Goal: Transaction & Acquisition: Purchase product/service

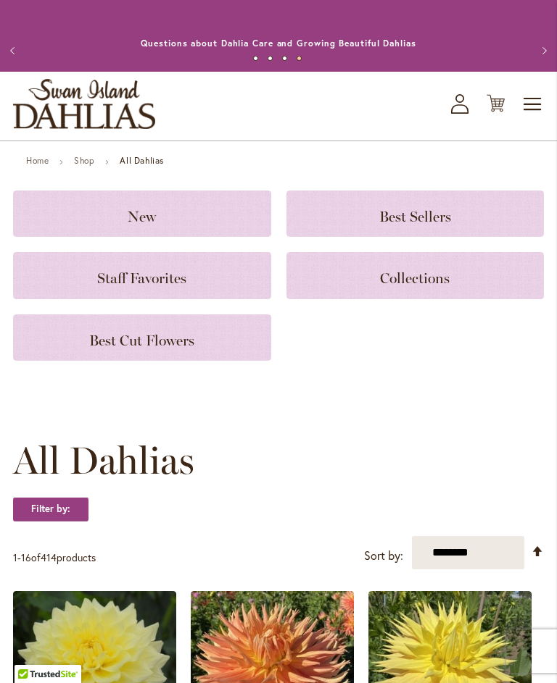
click at [538, 115] on span "Toggle Nav" at bounding box center [533, 104] width 22 height 29
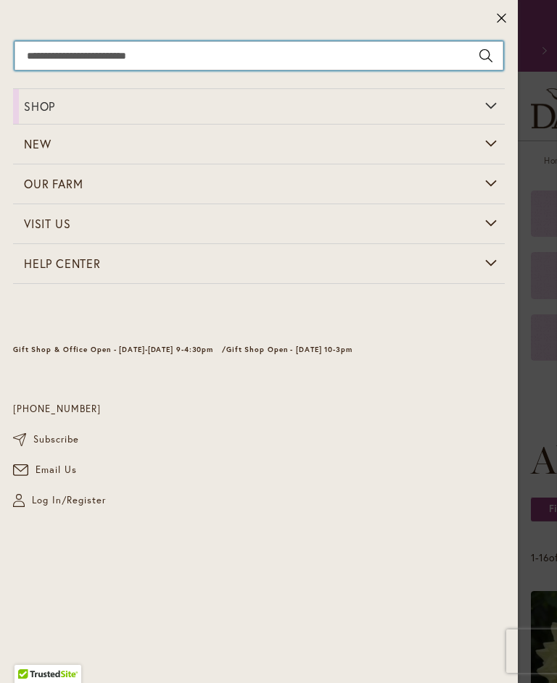
click at [99, 59] on input "Search" at bounding box center [258, 55] width 488 height 29
type input "**********"
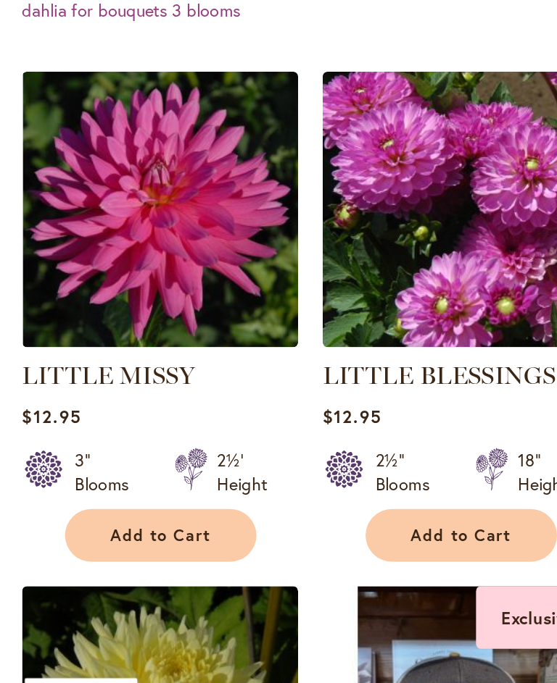
scroll to position [249, 0]
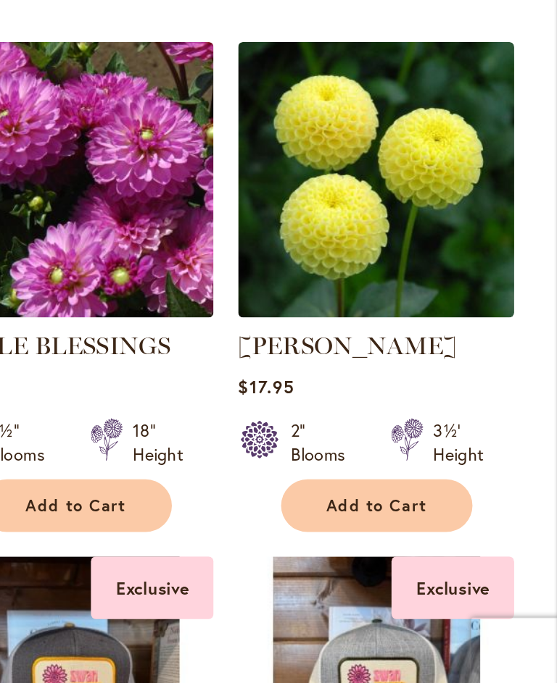
click at [368, 289] on img at bounding box center [449, 370] width 163 height 163
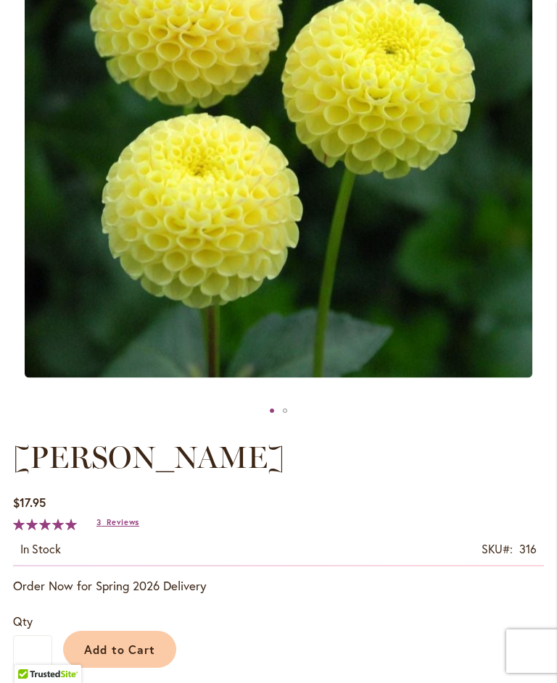
scroll to position [344, 0]
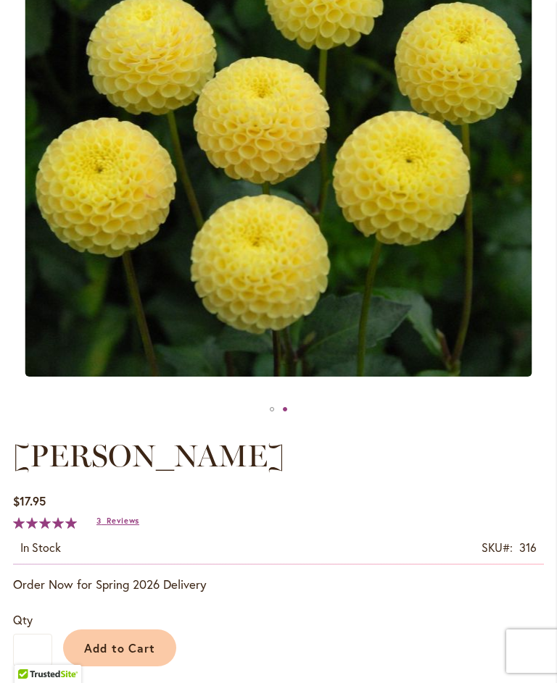
click at [115, 656] on span "Add to Cart" at bounding box center [120, 648] width 72 height 15
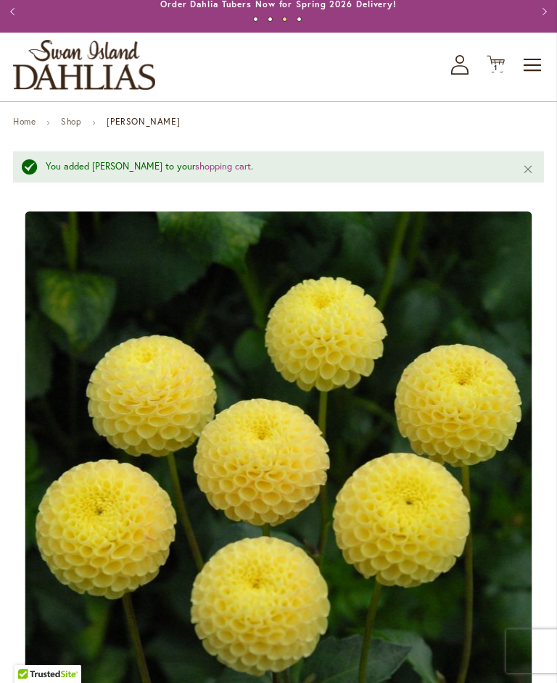
scroll to position [0, 0]
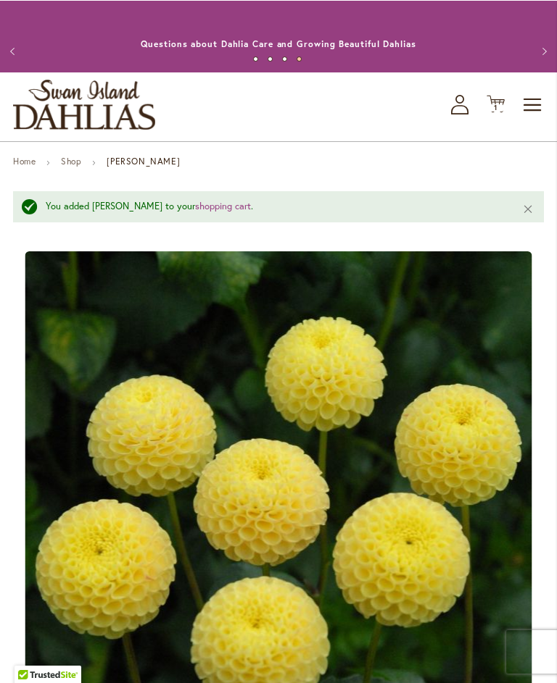
click at [20, 59] on button "Previous" at bounding box center [14, 50] width 29 height 29
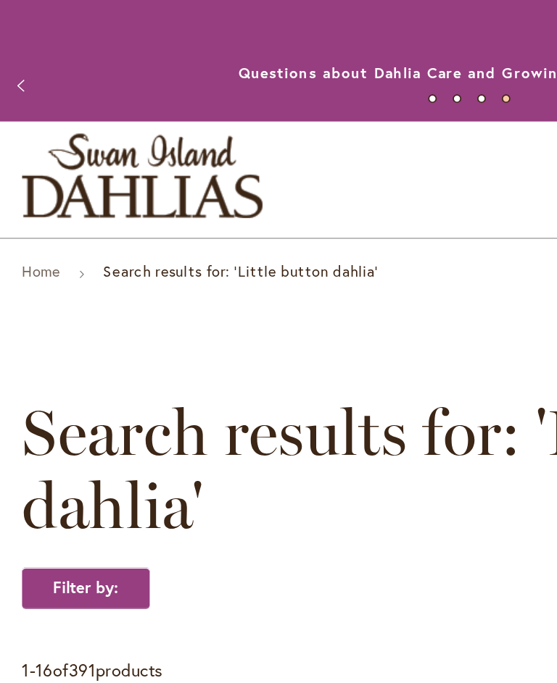
click at [12, 57] on button "Previous" at bounding box center [14, 50] width 29 height 29
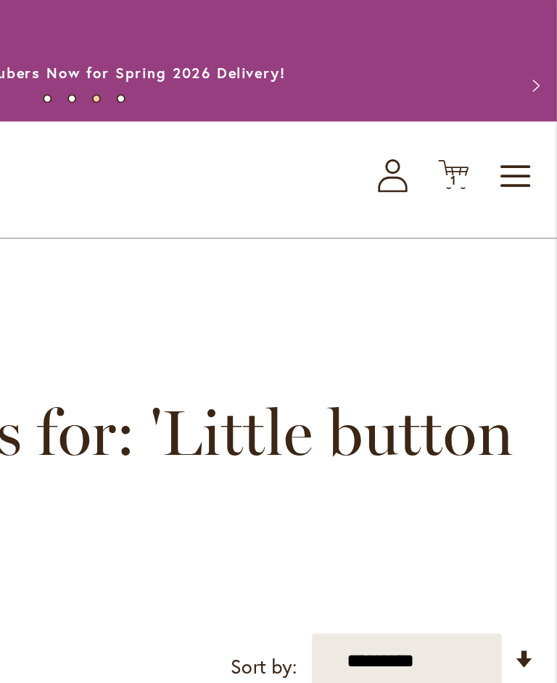
click at [522, 117] on span "Toggle Nav" at bounding box center [533, 104] width 22 height 29
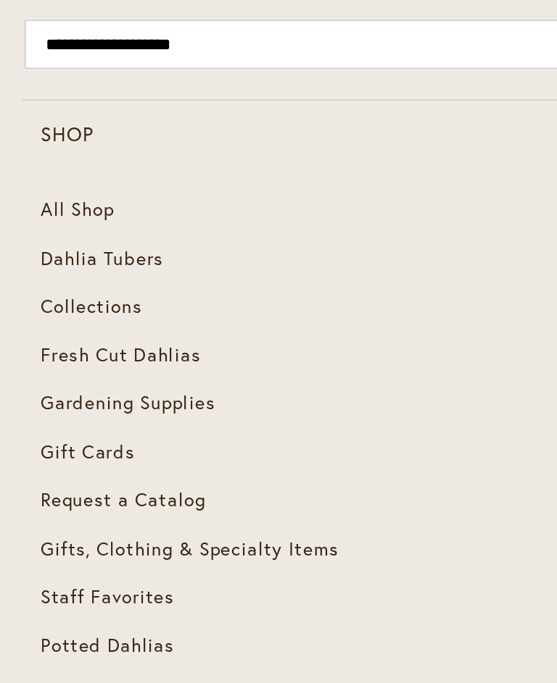
scroll to position [30, 0]
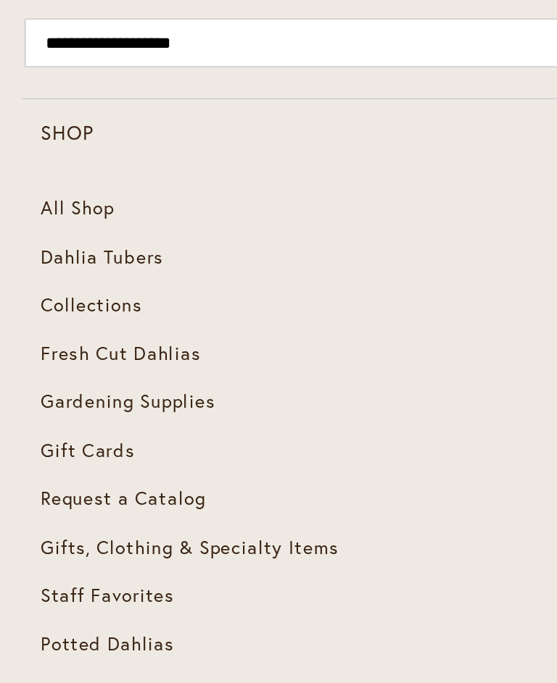
click at [49, 154] on span "Dahlia Tubers" at bounding box center [60, 151] width 72 height 14
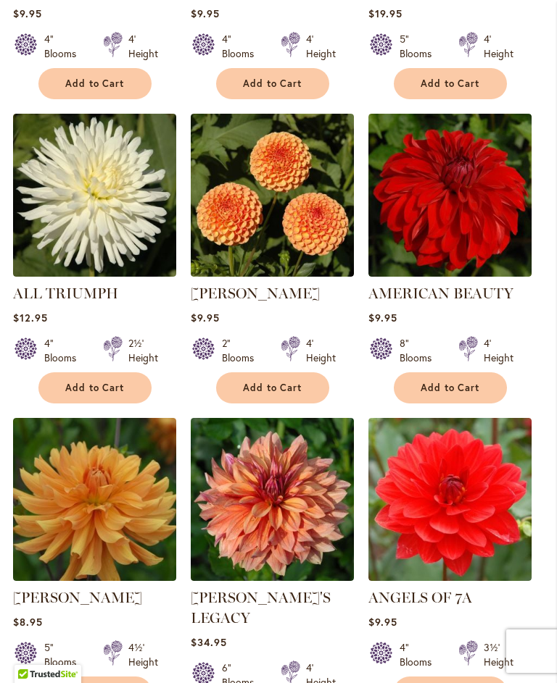
scroll to position [1086, 0]
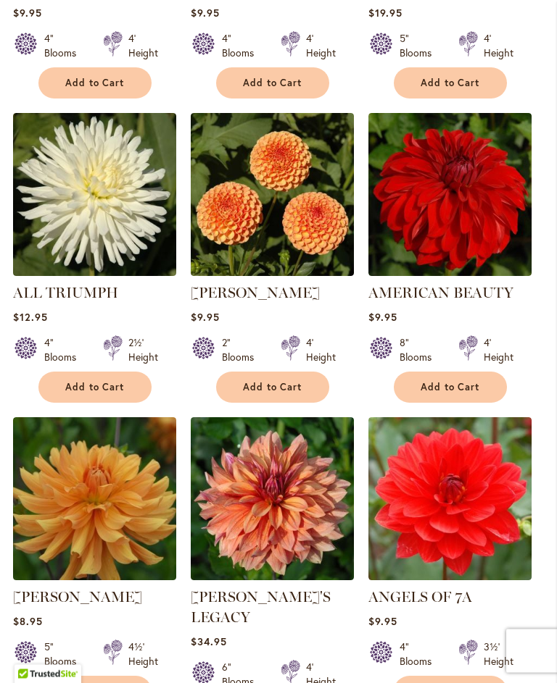
click at [246, 251] on img at bounding box center [272, 195] width 163 height 163
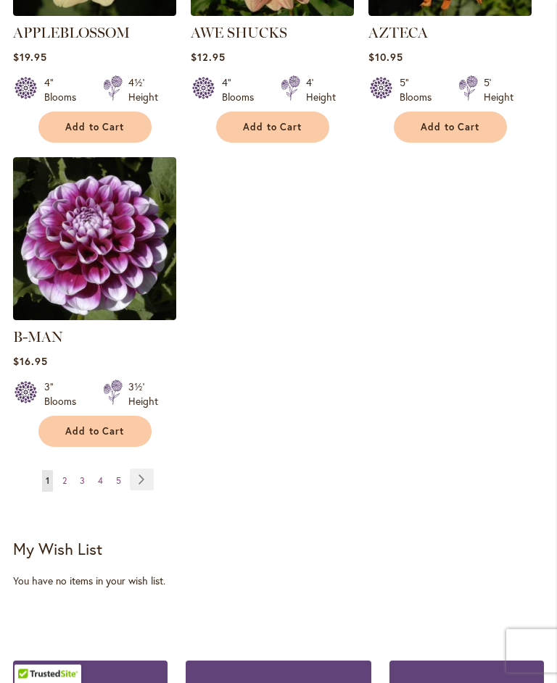
scroll to position [1976, 0]
click at [60, 480] on link "Page 2" at bounding box center [65, 481] width 12 height 22
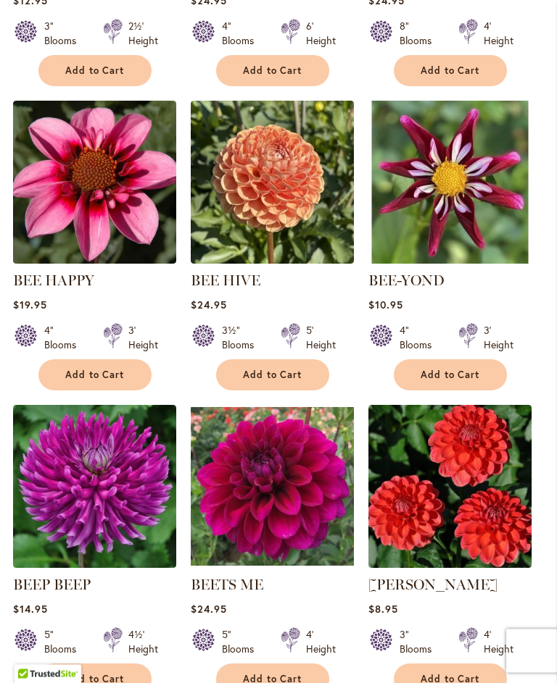
scroll to position [1404, 0]
click at [265, 244] on img at bounding box center [272, 182] width 163 height 163
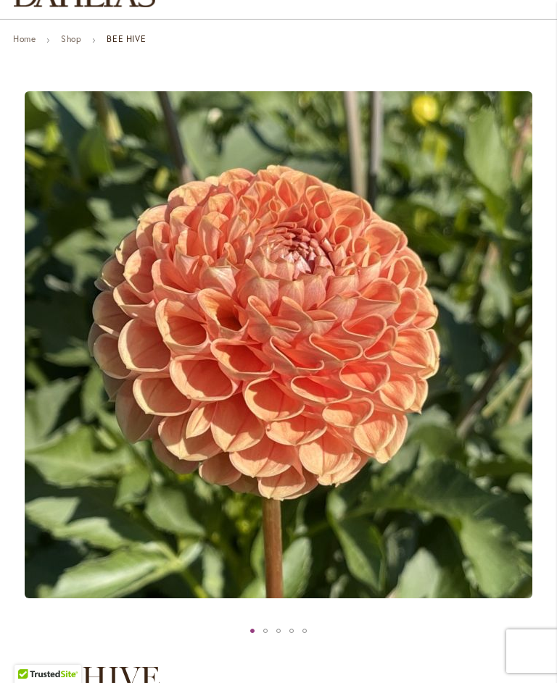
scroll to position [87, 0]
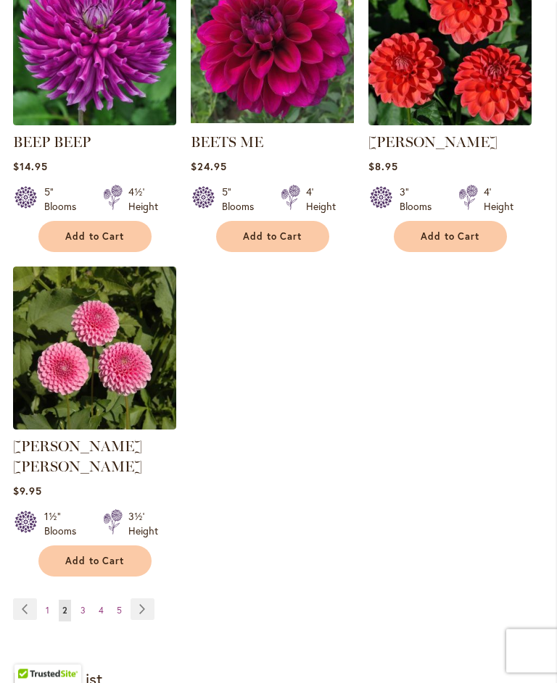
scroll to position [1847, 0]
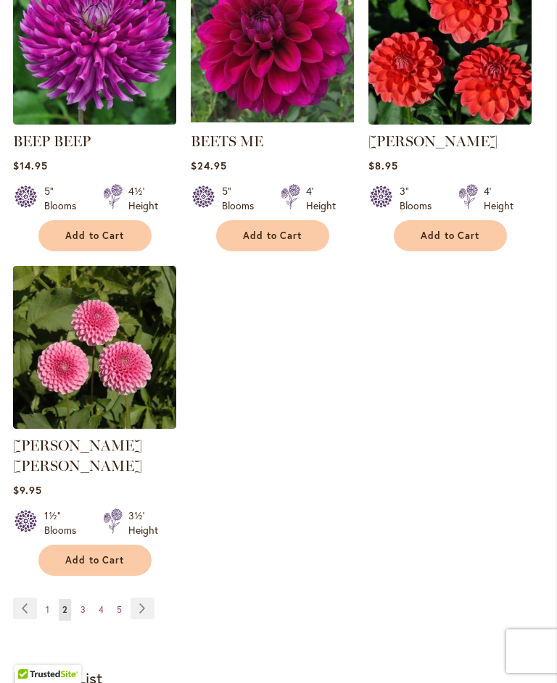
click at [105, 397] on img at bounding box center [94, 347] width 163 height 163
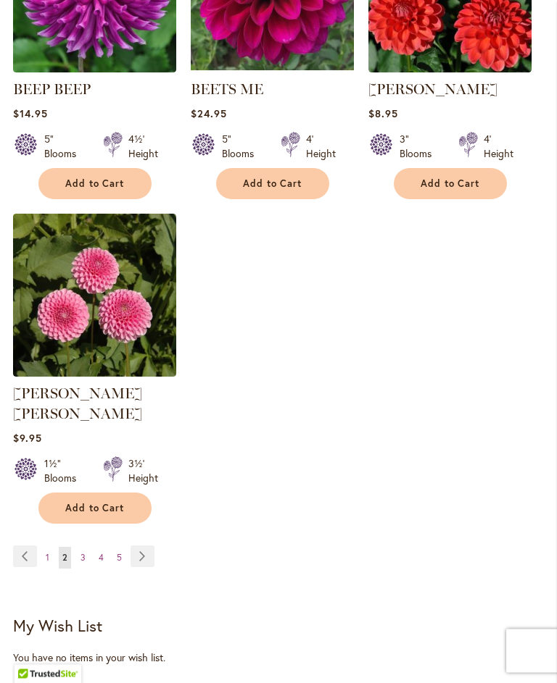
scroll to position [1901, 0]
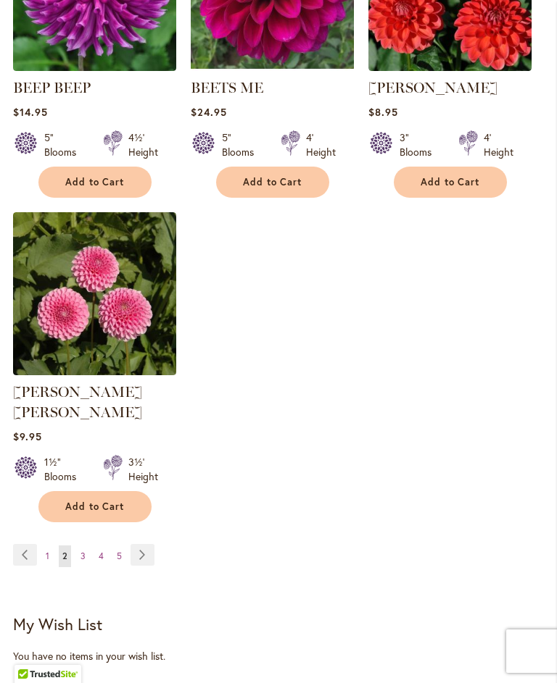
click at [83, 558] on link "Page 3" at bounding box center [83, 557] width 12 height 22
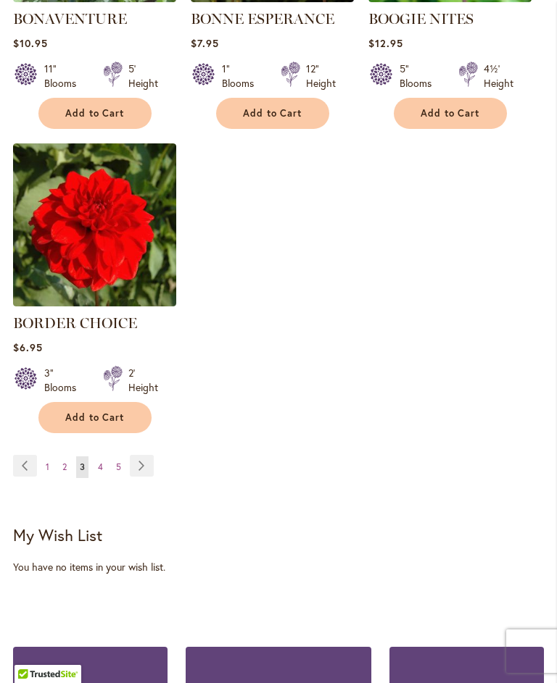
scroll to position [1982, 0]
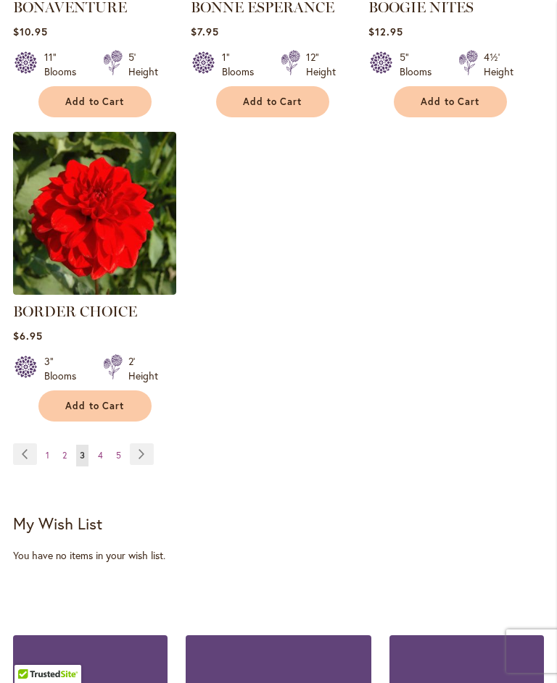
click at [96, 467] on link "Page 4" at bounding box center [100, 456] width 12 height 22
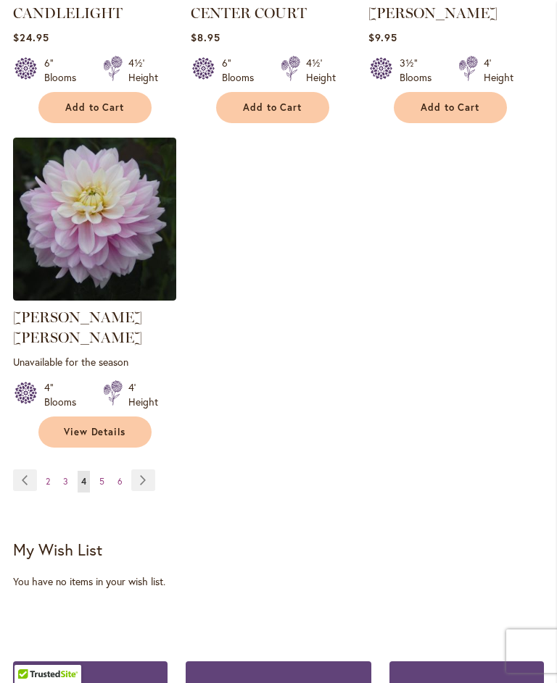
scroll to position [2002, 0]
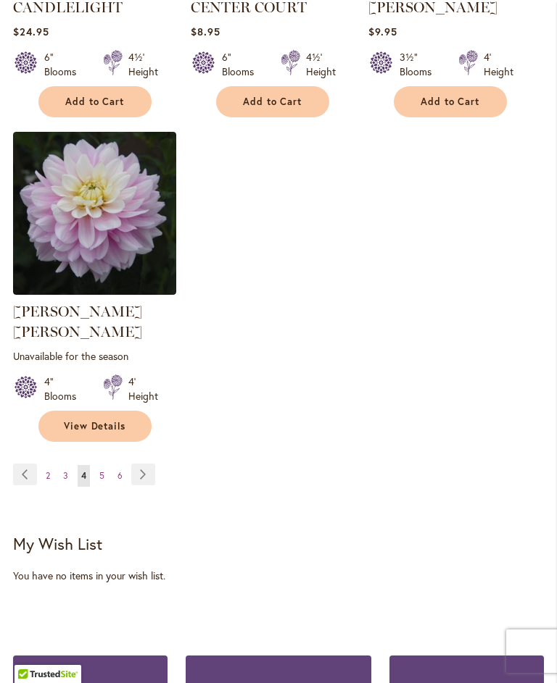
click at [98, 475] on link "Page 5" at bounding box center [102, 476] width 12 height 22
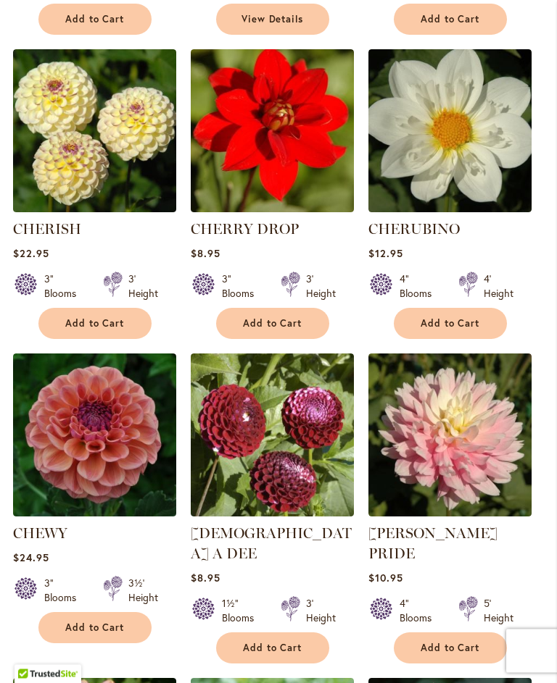
scroll to position [847, 0]
click at [72, 187] on img at bounding box center [94, 130] width 163 height 163
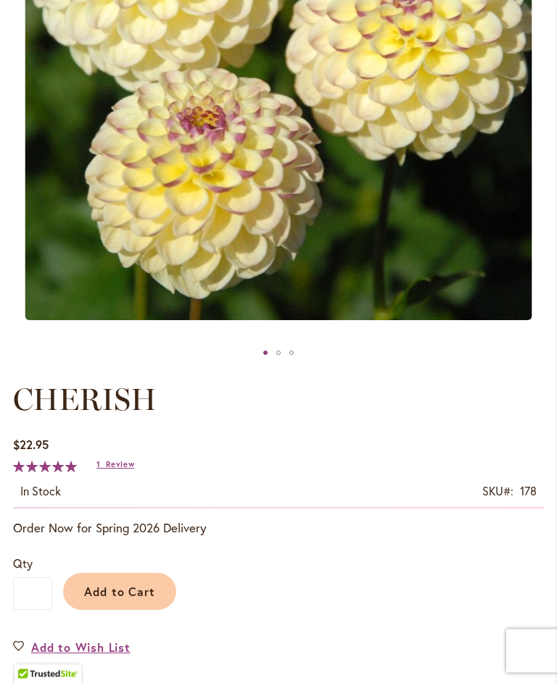
scroll to position [400, 0]
click at [116, 470] on span "Review" at bounding box center [120, 465] width 28 height 10
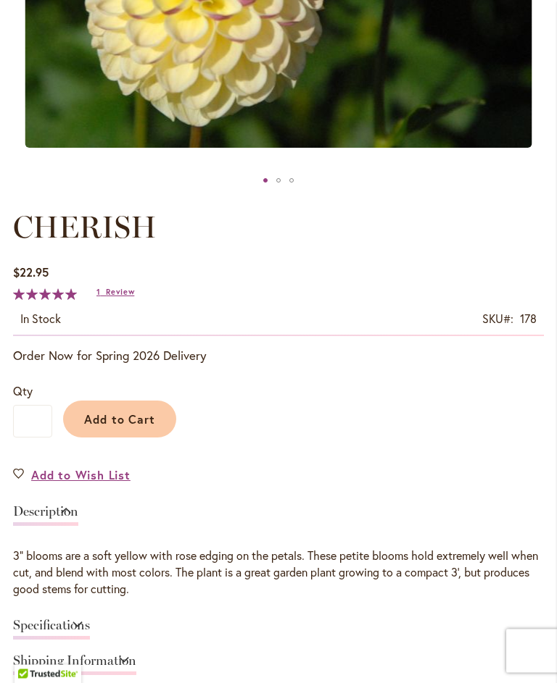
scroll to position [573, 0]
click at [122, 427] on span "Add to Cart" at bounding box center [120, 419] width 72 height 15
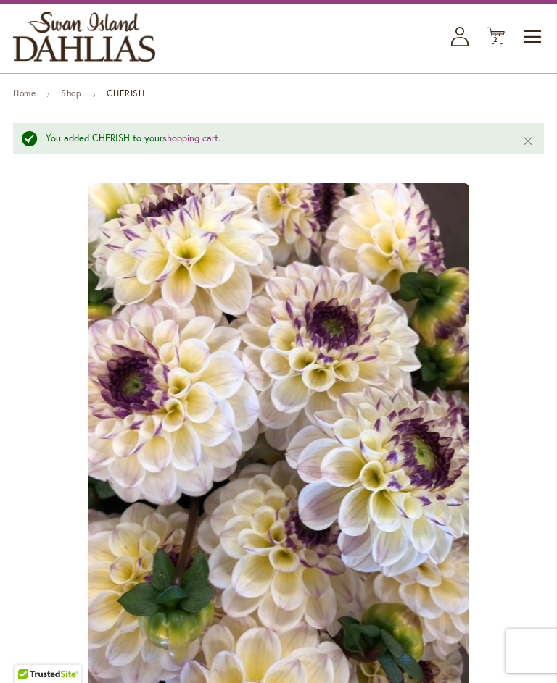
scroll to position [0, 0]
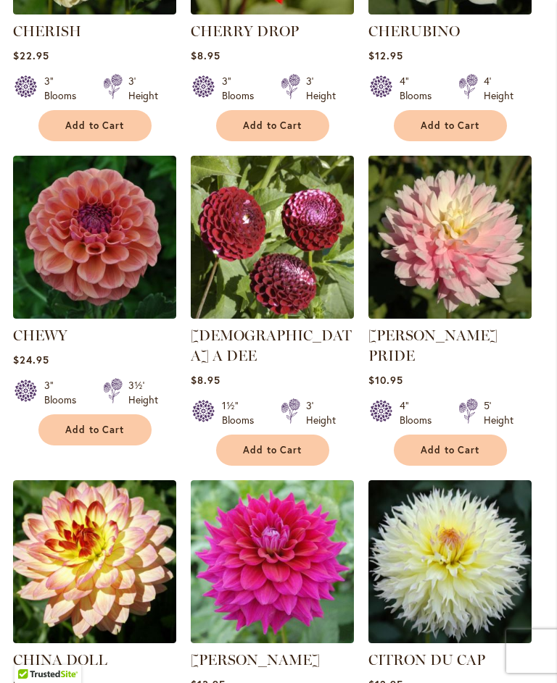
scroll to position [1045, 0]
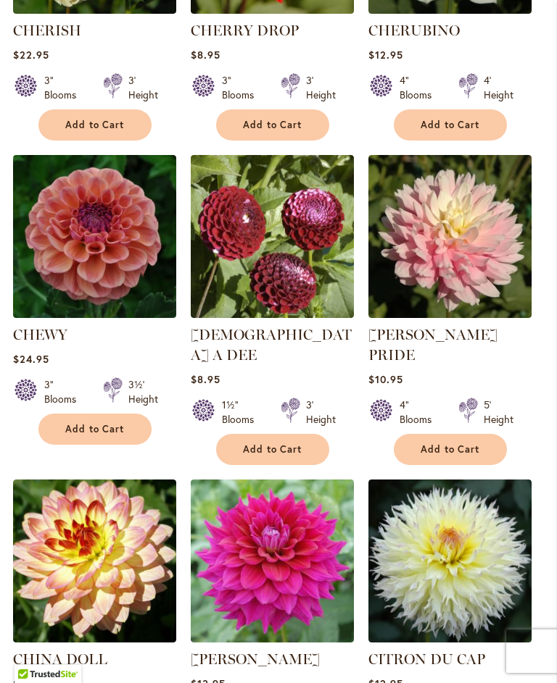
click at [82, 276] on img at bounding box center [94, 236] width 163 height 163
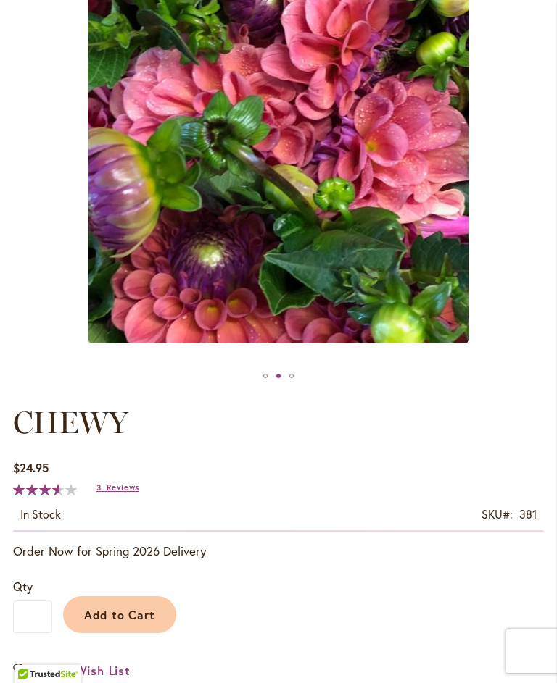
scroll to position [374, 0]
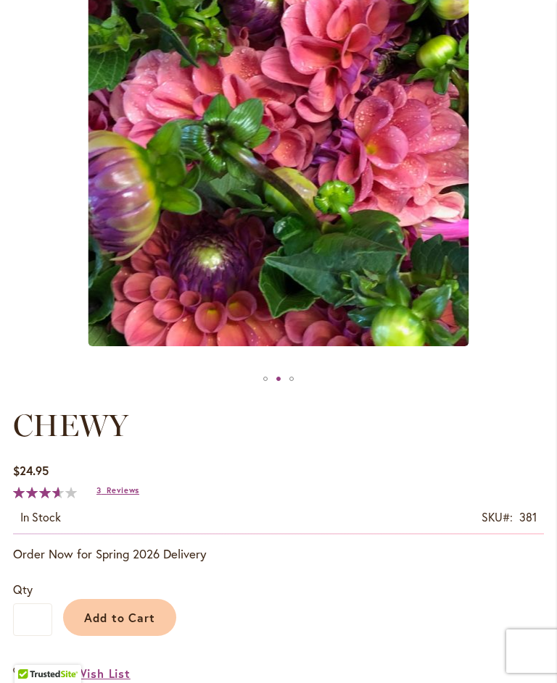
click at [119, 496] on span "Reviews" at bounding box center [123, 491] width 33 height 10
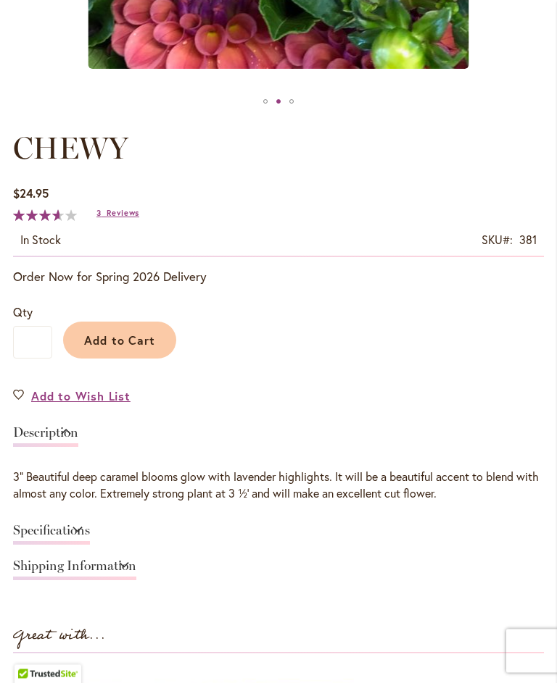
scroll to position [623, 0]
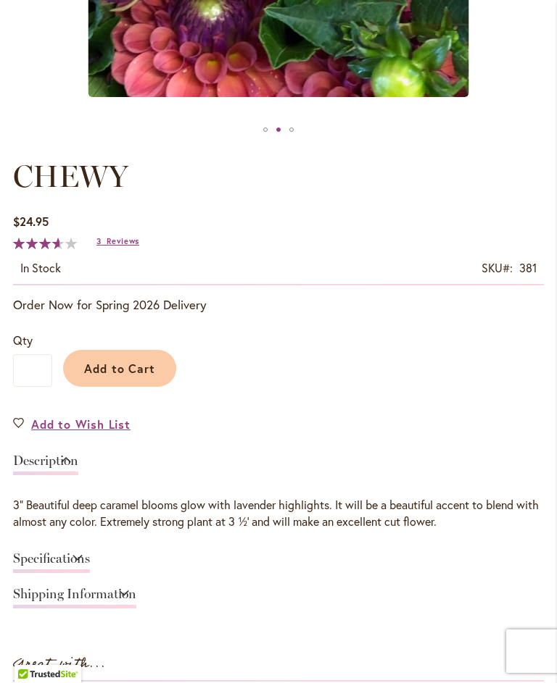
click at [123, 376] on span "Add to Cart" at bounding box center [120, 368] width 72 height 15
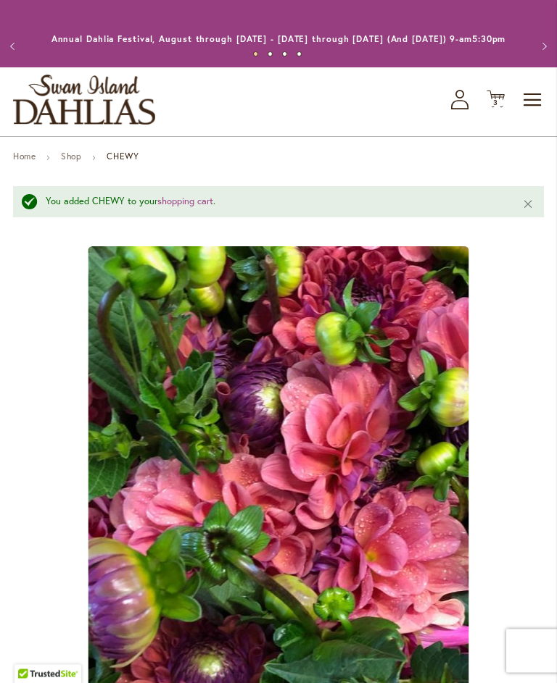
scroll to position [0, 0]
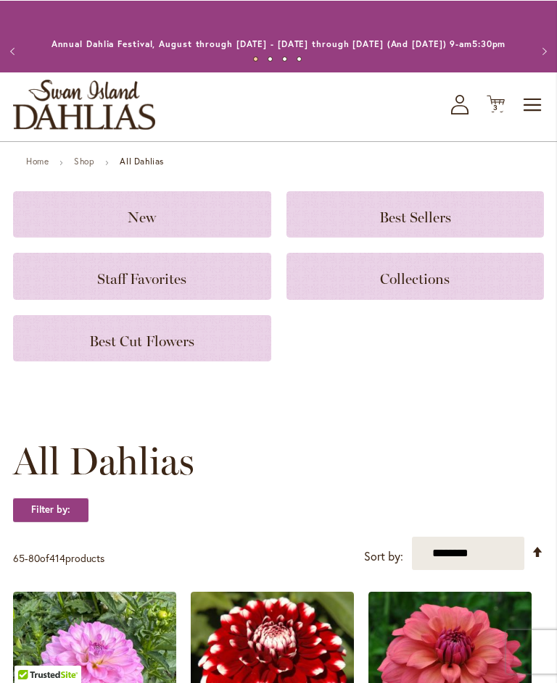
click at [499, 112] on icon at bounding box center [495, 103] width 18 height 17
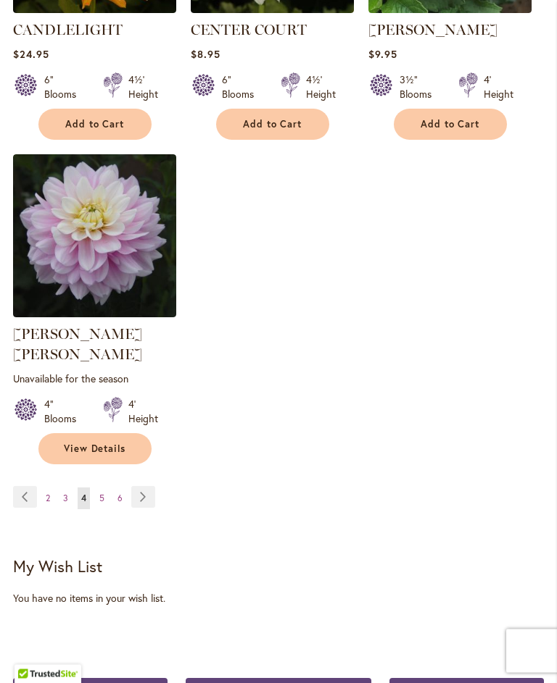
scroll to position [1997, 0]
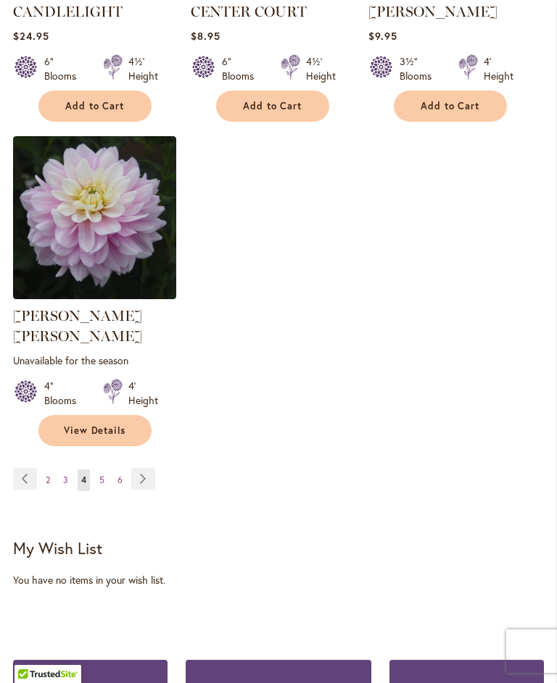
click at [100, 479] on span "5" at bounding box center [101, 480] width 5 height 11
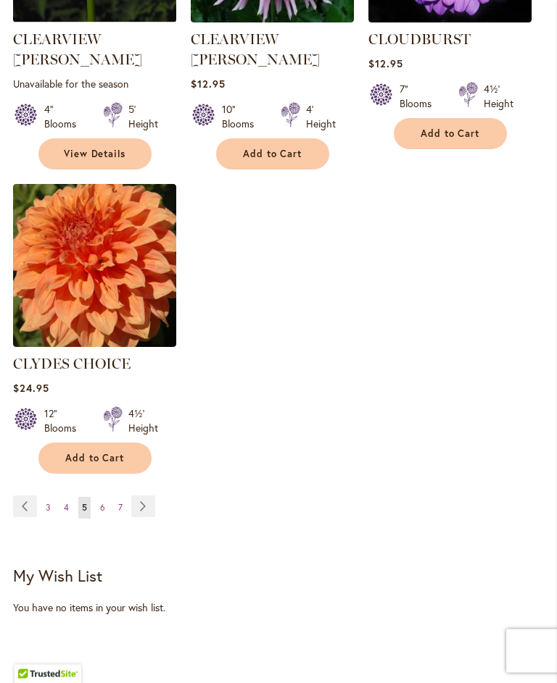
scroll to position [1970, 0]
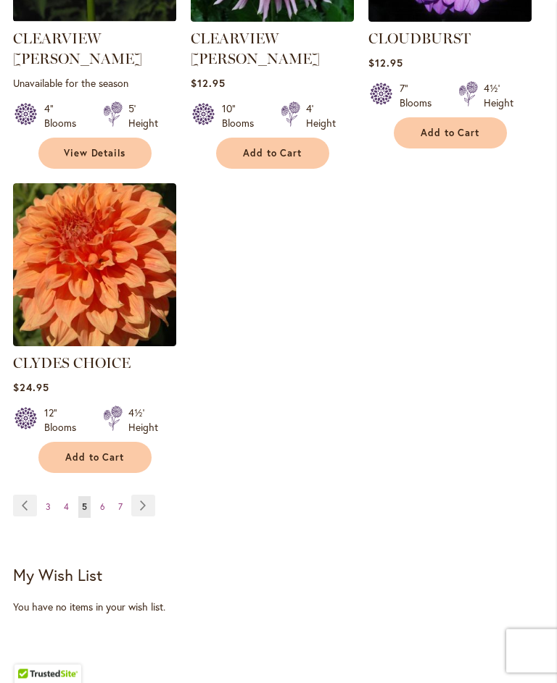
click at [101, 497] on link "Page 6" at bounding box center [102, 508] width 12 height 22
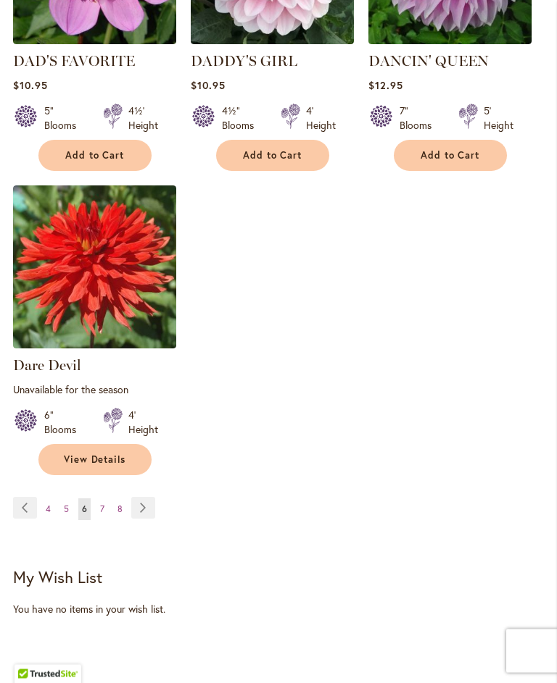
scroll to position [2010, 0]
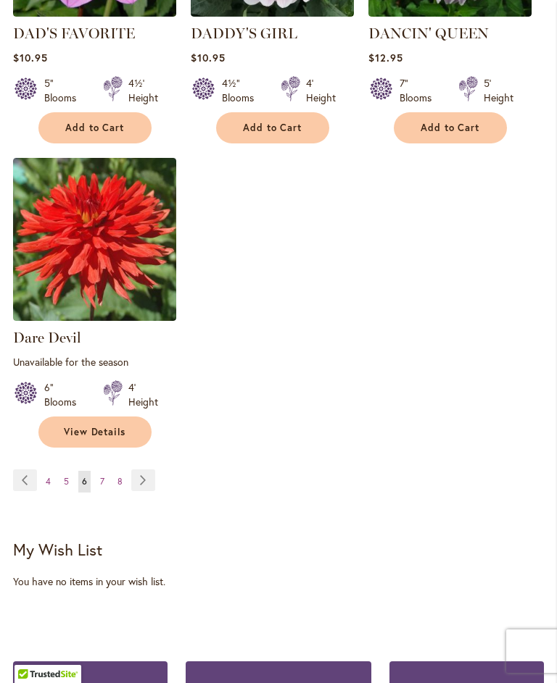
click at [101, 483] on link "Page 7" at bounding box center [102, 482] width 12 height 22
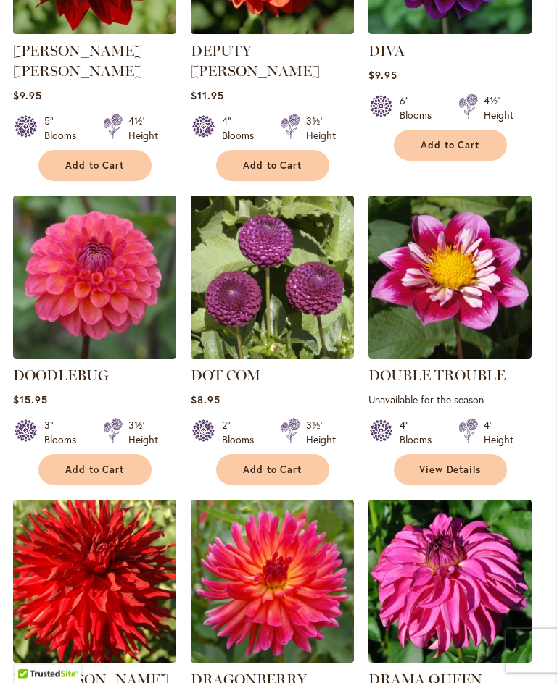
scroll to position [1013, 0]
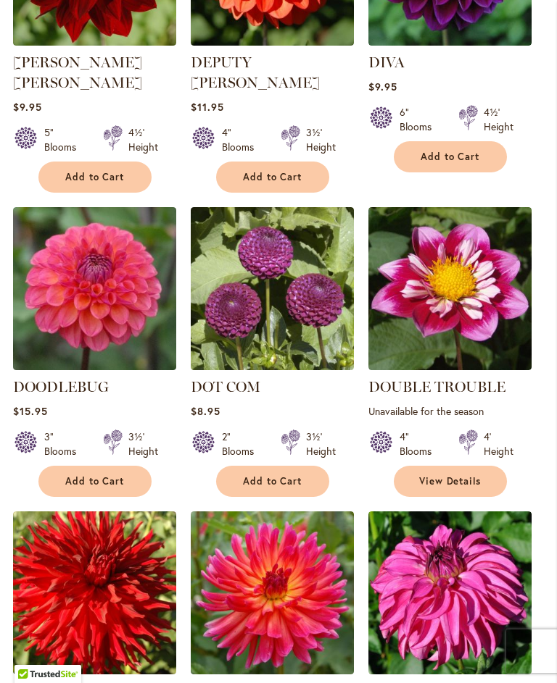
click at [254, 309] on img at bounding box center [272, 288] width 163 height 163
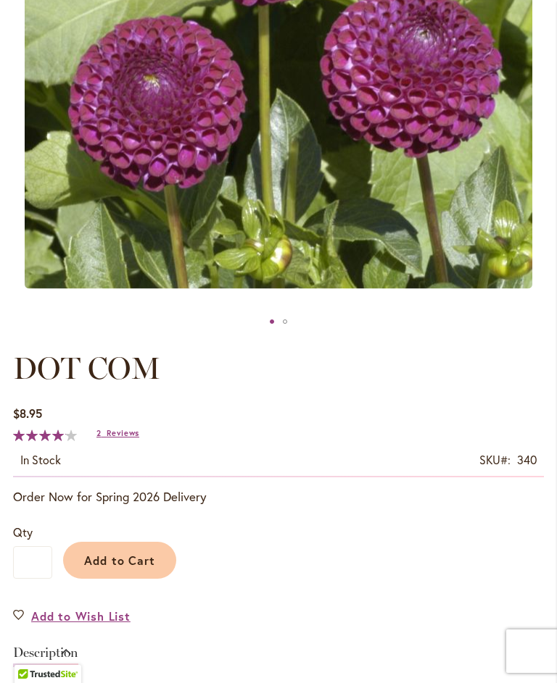
scroll to position [448, 0]
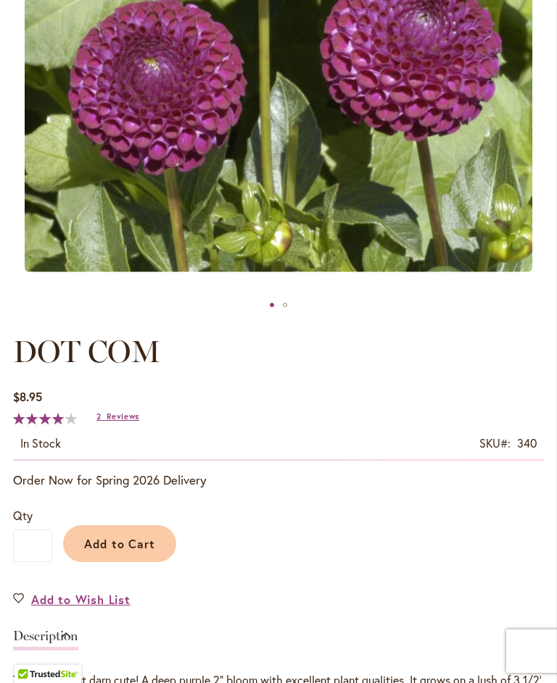
click at [117, 552] on span "Add to Cart" at bounding box center [120, 543] width 72 height 15
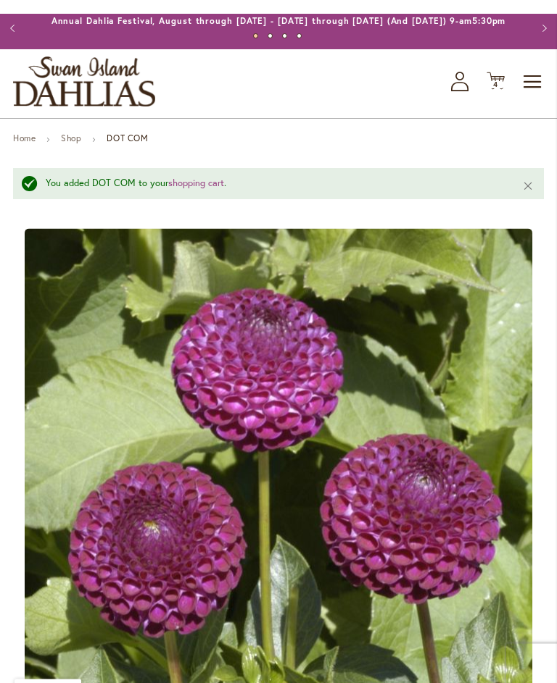
scroll to position [0, 0]
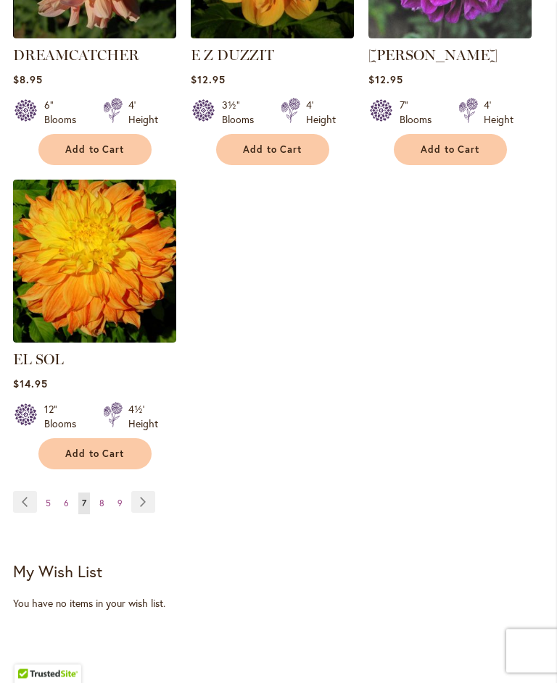
scroll to position [1954, 0]
click at [100, 500] on span "8" at bounding box center [101, 503] width 5 height 11
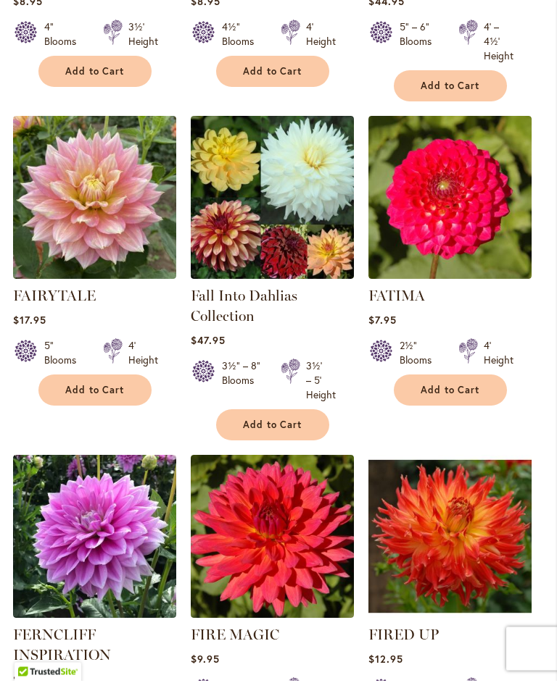
scroll to position [1404, 0]
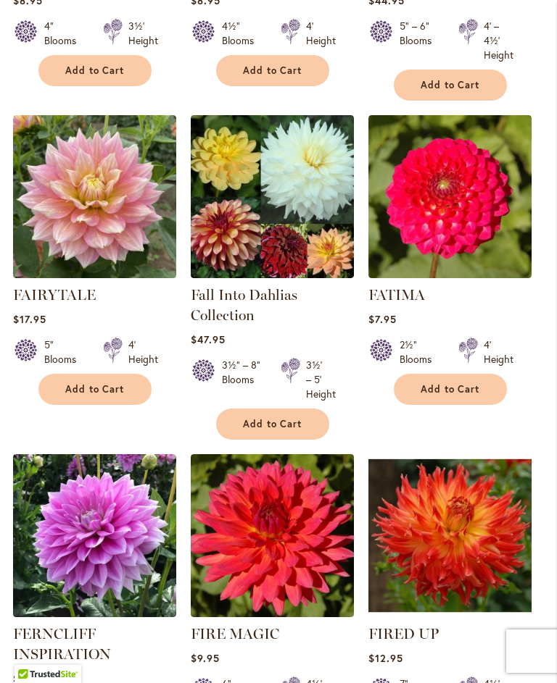
click at [430, 248] on img at bounding box center [449, 196] width 163 height 163
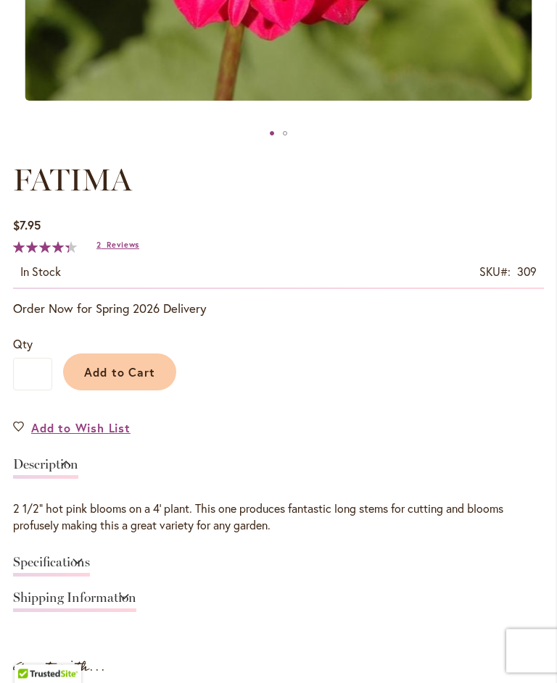
scroll to position [625, 0]
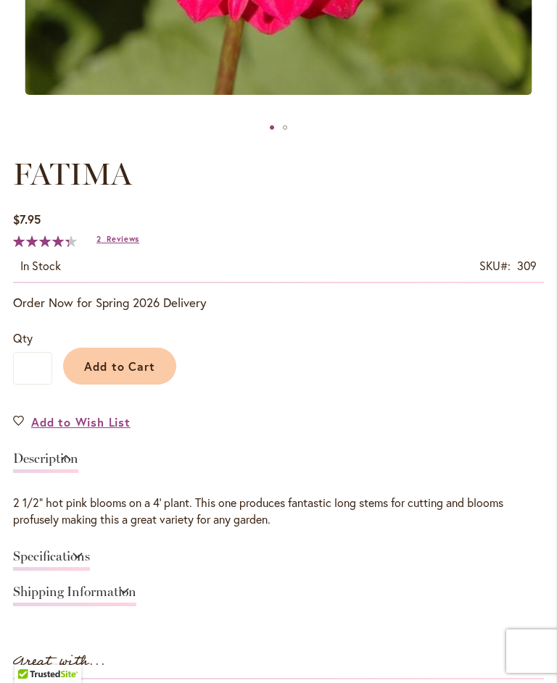
click at [36, 247] on span "87 % of 100" at bounding box center [41, 242] width 56 height 12
click at [115, 244] on span "Reviews" at bounding box center [123, 239] width 33 height 10
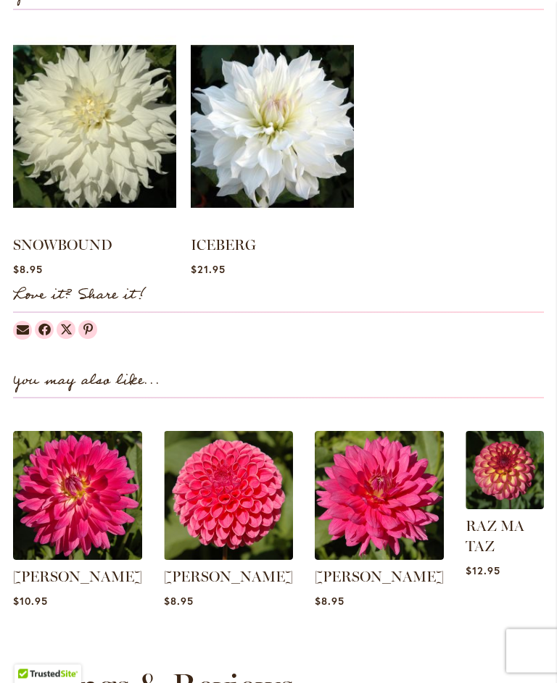
scroll to position [1290, 0]
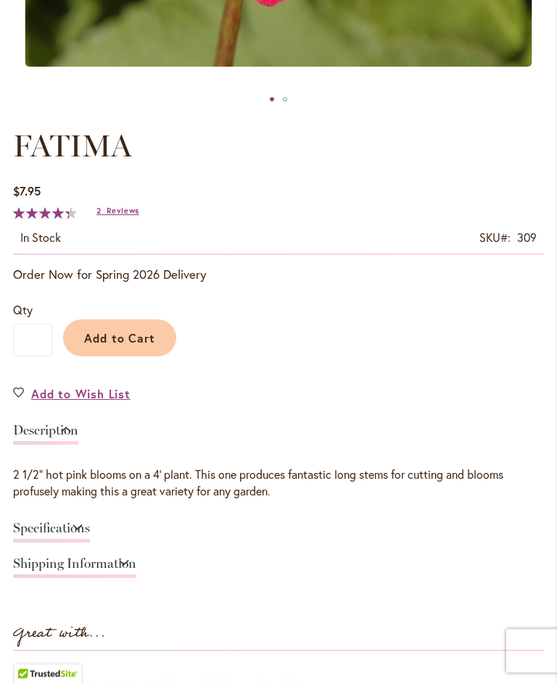
click at [115, 346] on span "Add to Cart" at bounding box center [120, 338] width 72 height 15
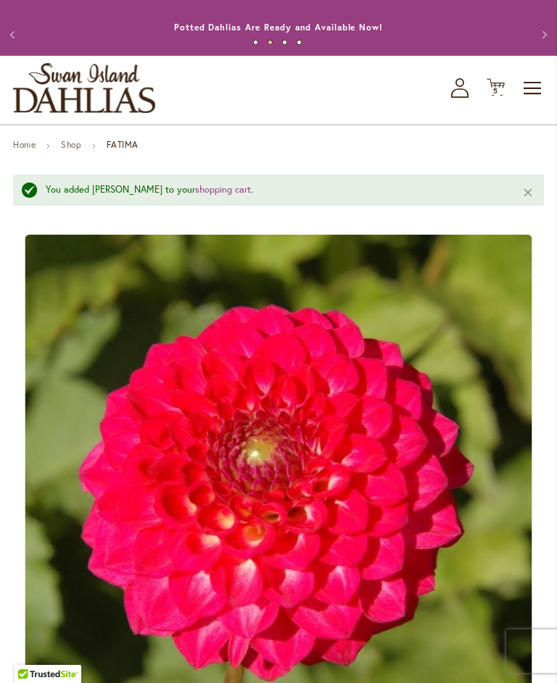
scroll to position [14, 0]
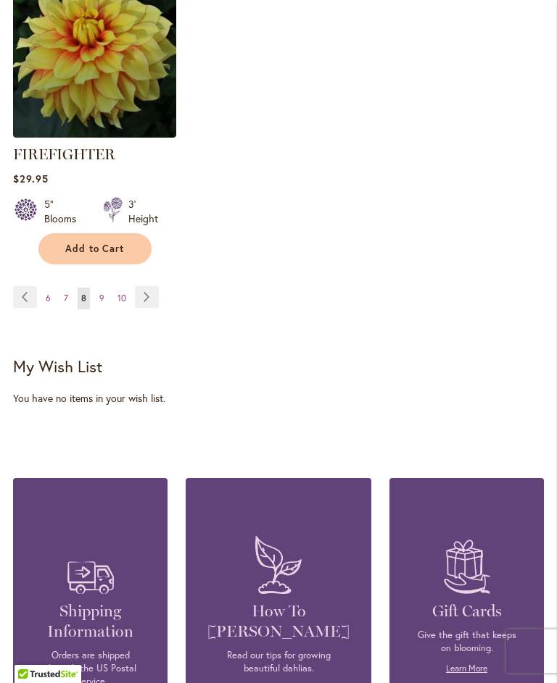
scroll to position [2204, 0]
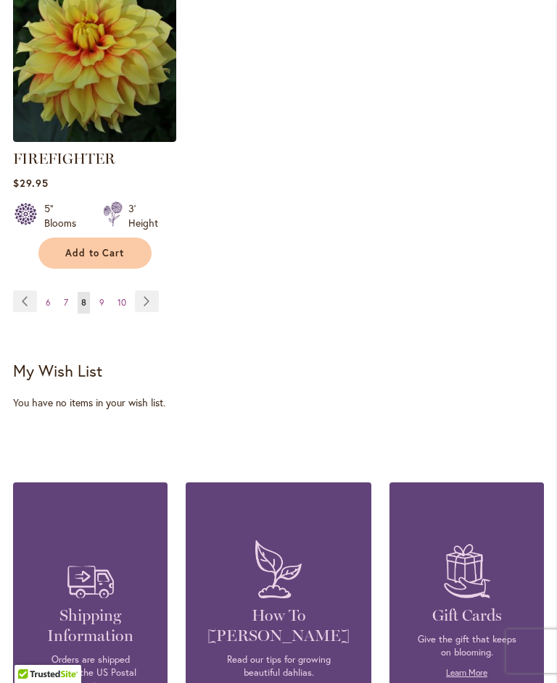
click at [96, 314] on link "Page 9" at bounding box center [102, 303] width 12 height 22
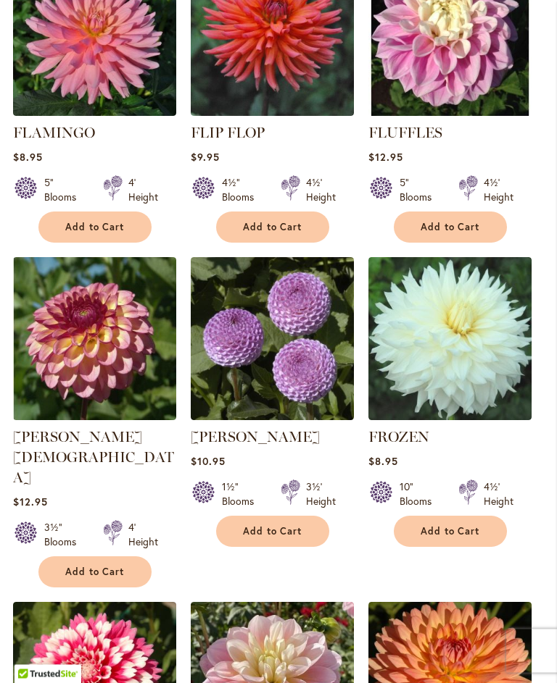
scroll to position [943, 0]
click at [239, 396] on img at bounding box center [272, 338] width 163 height 163
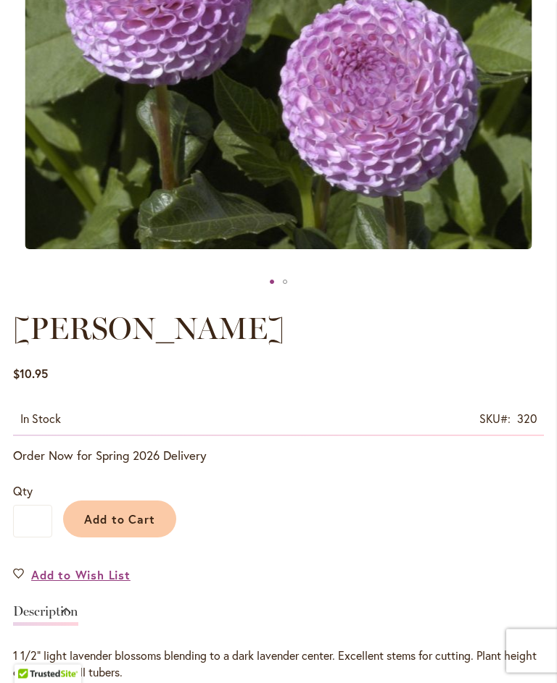
scroll to position [483, 0]
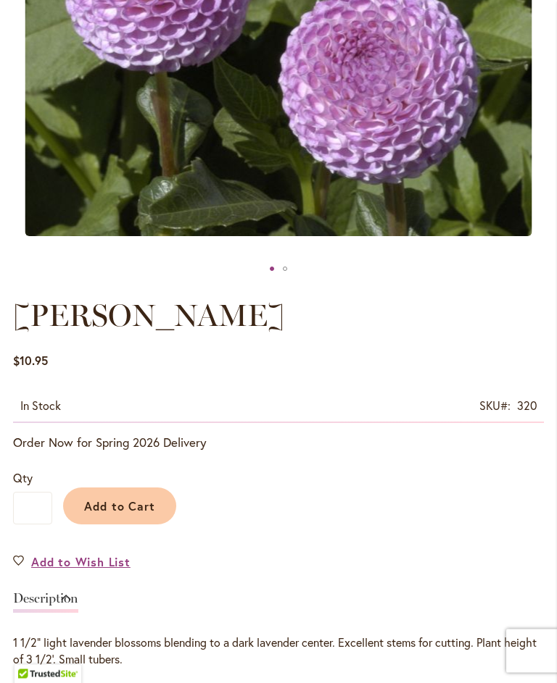
click at [131, 515] on span "Add to Cart" at bounding box center [120, 506] width 72 height 15
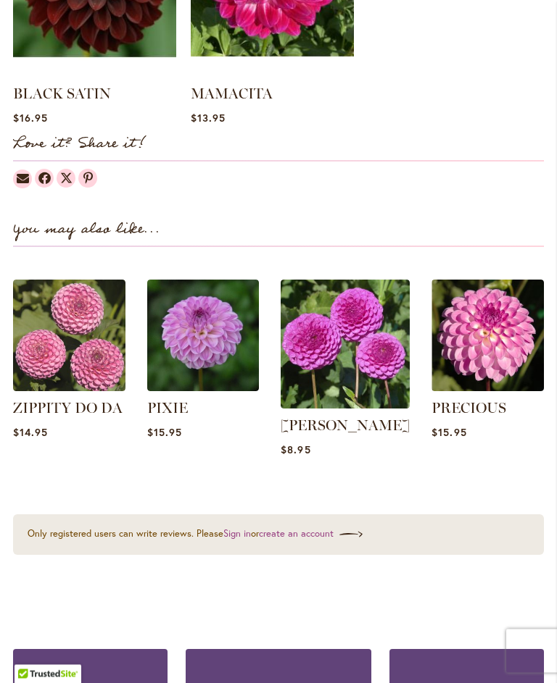
scroll to position [1484, 0]
click at [328, 378] on img at bounding box center [344, 344] width 129 height 129
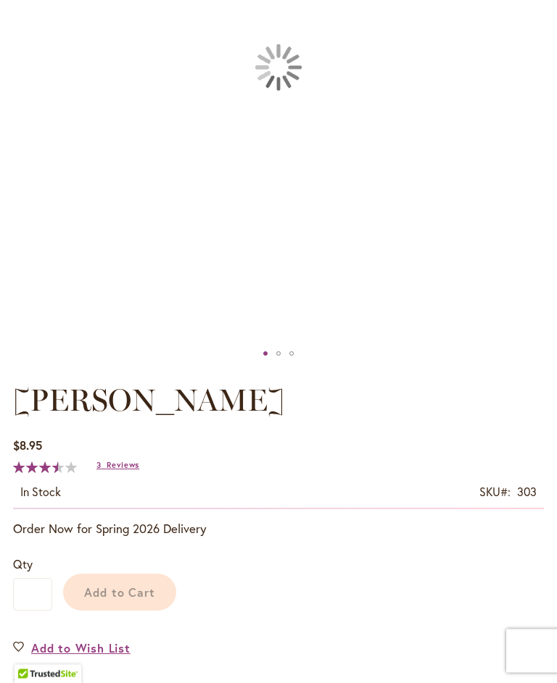
scroll to position [401, 0]
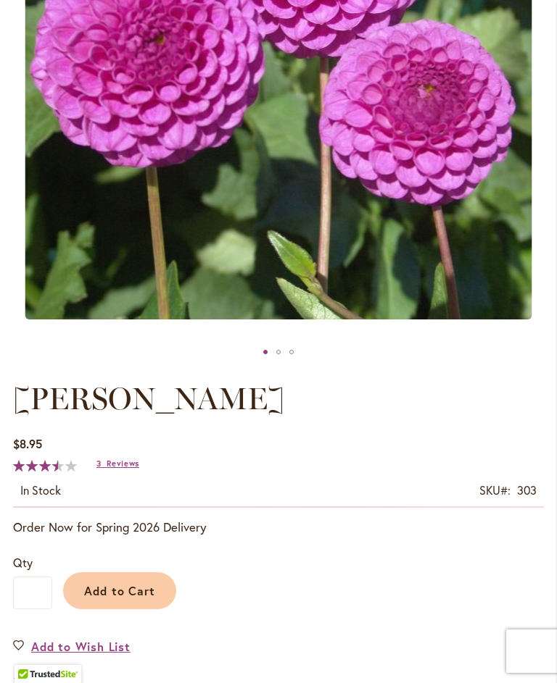
click at [120, 469] on span "Reviews" at bounding box center [123, 464] width 33 height 10
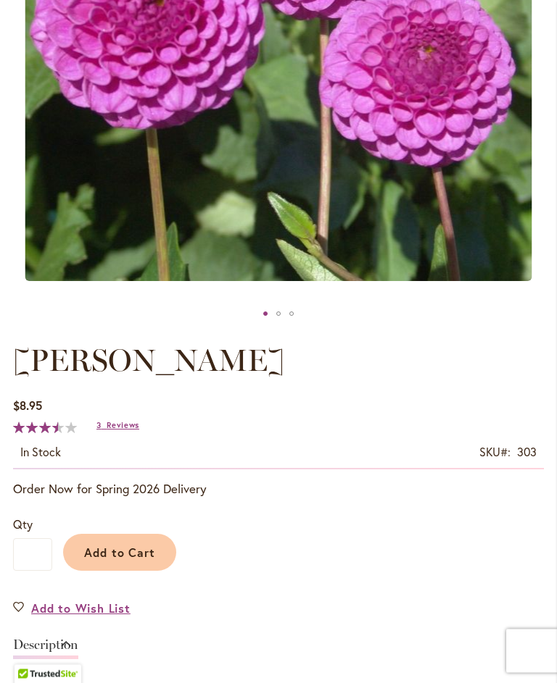
scroll to position [428, 0]
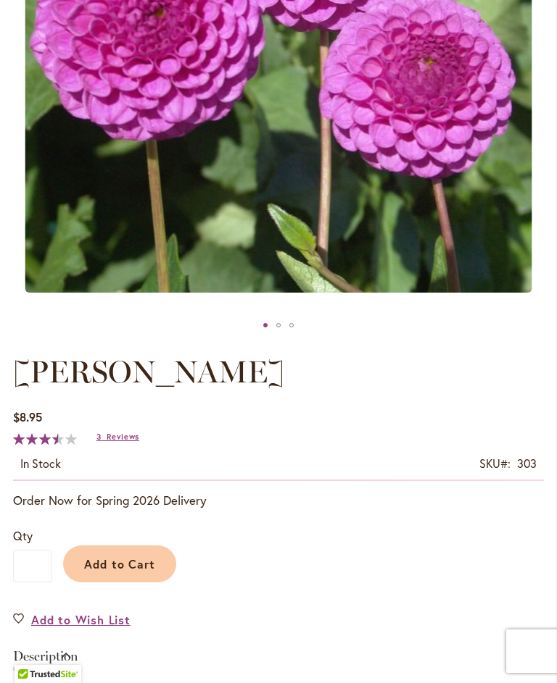
click at [115, 572] on span "Add to Cart" at bounding box center [120, 564] width 72 height 15
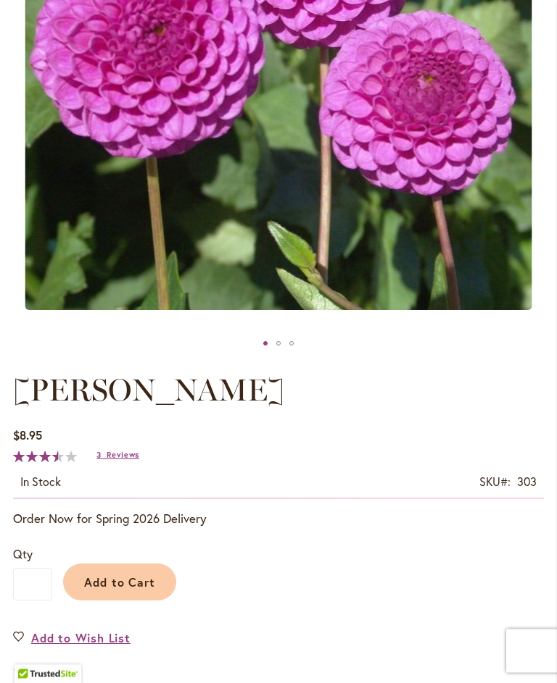
scroll to position [478, 0]
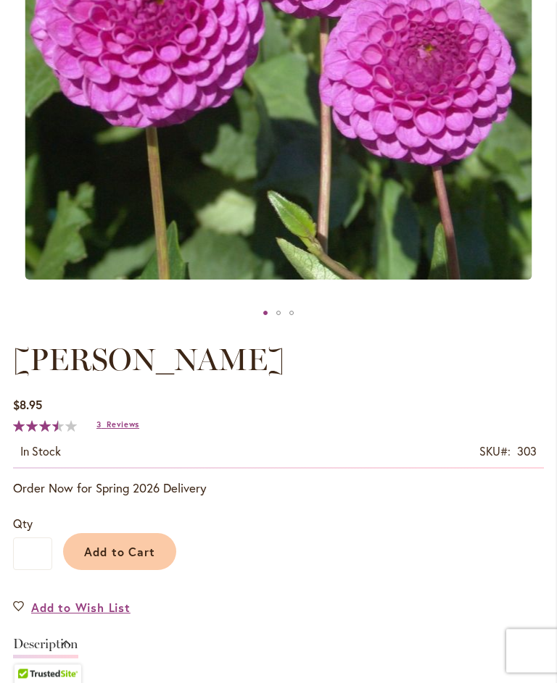
click at [133, 560] on span "Add to Cart" at bounding box center [120, 552] width 72 height 15
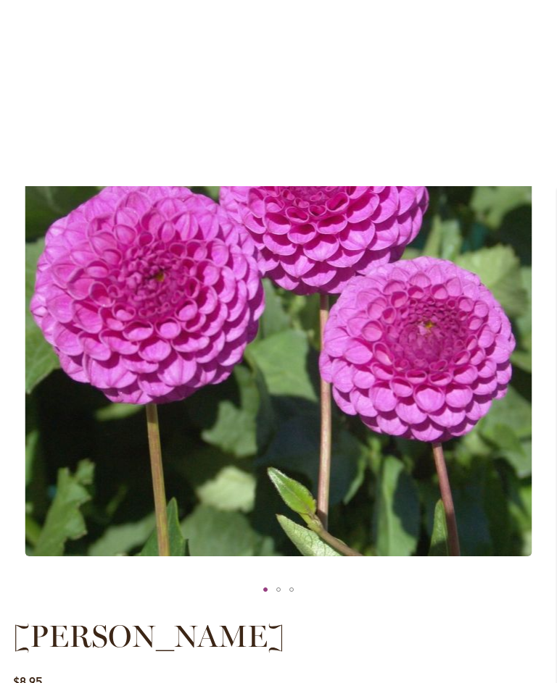
scroll to position [0, 0]
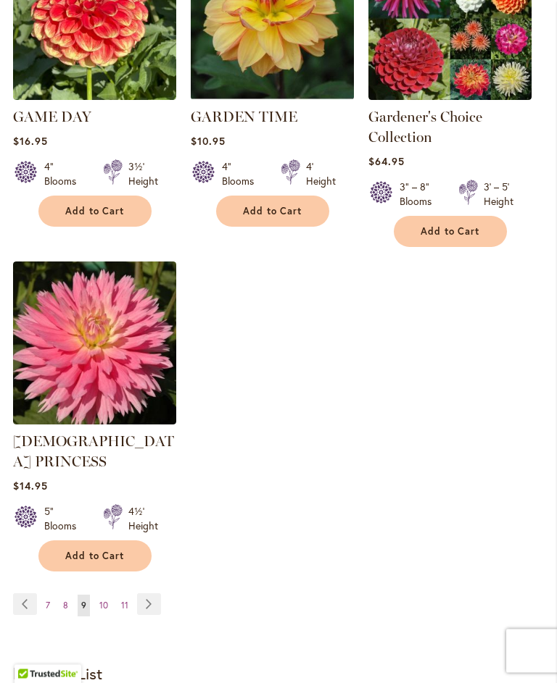
scroll to position [1933, 0]
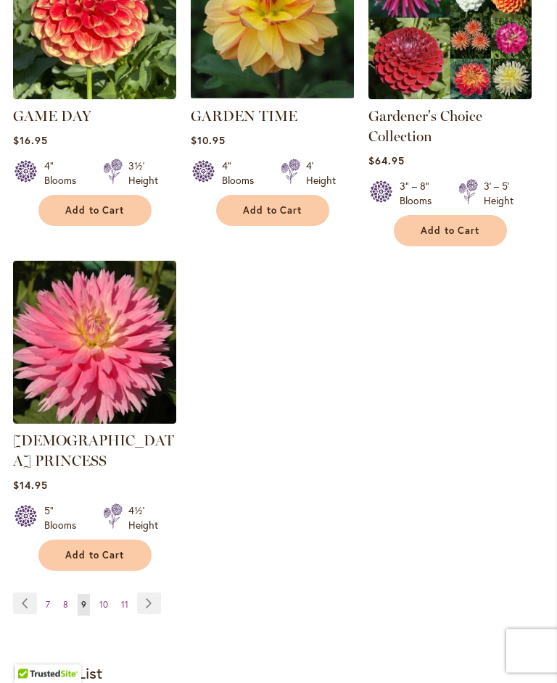
click at [97, 595] on link "Page 10" at bounding box center [104, 606] width 16 height 22
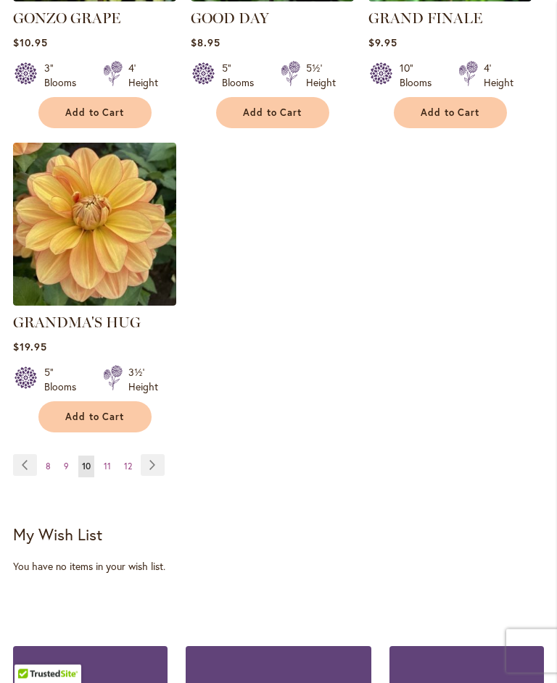
scroll to position [1993, 0]
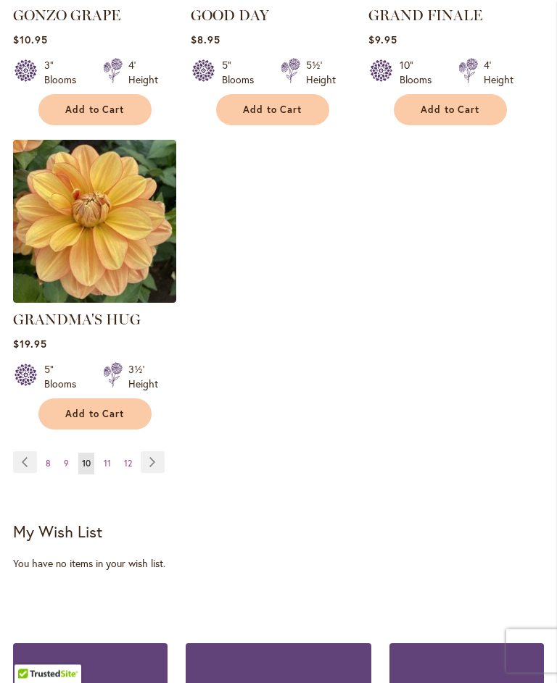
click at [108, 459] on span "11" at bounding box center [107, 464] width 7 height 11
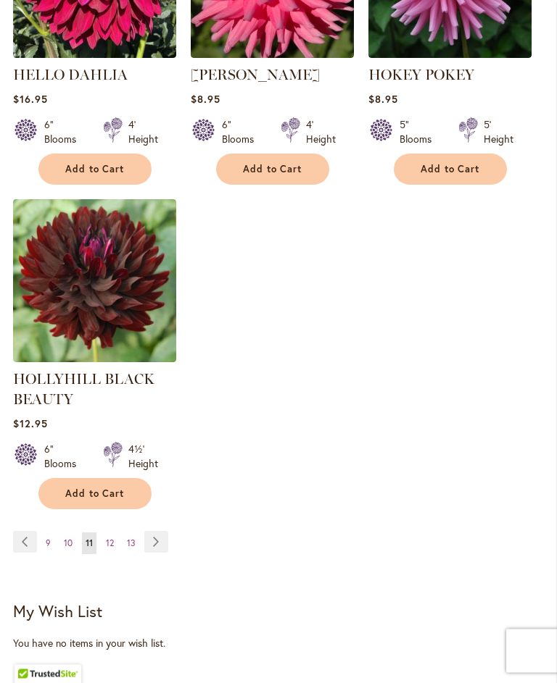
scroll to position [1973, 0]
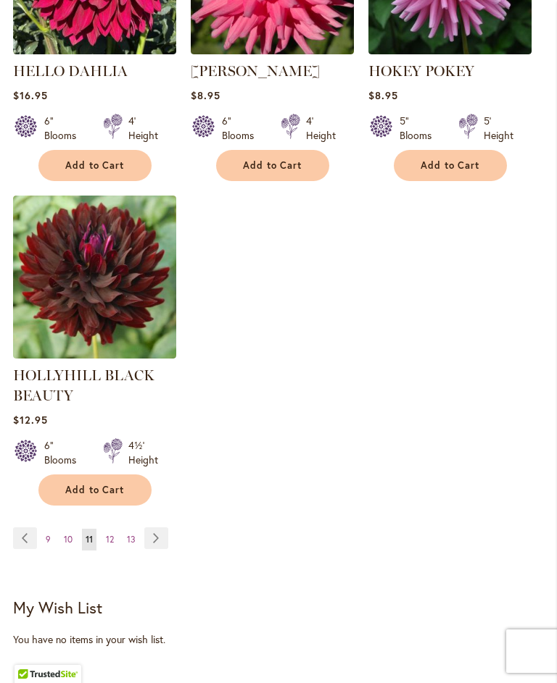
click at [112, 551] on link "Page 12" at bounding box center [109, 540] width 15 height 22
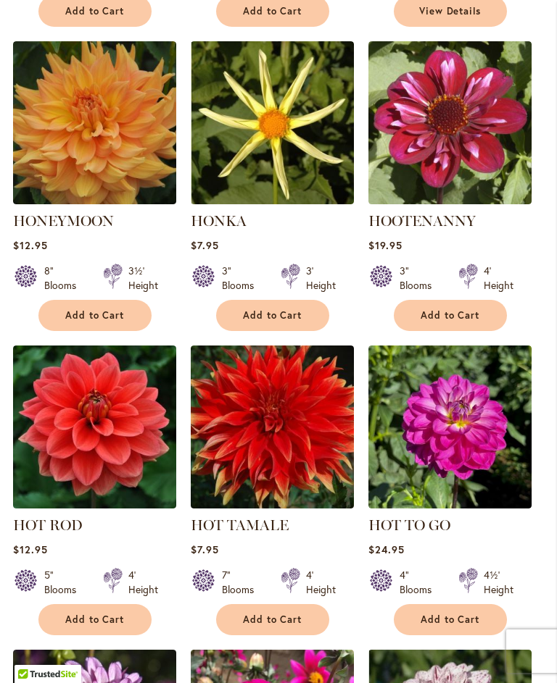
scroll to position [854, 0]
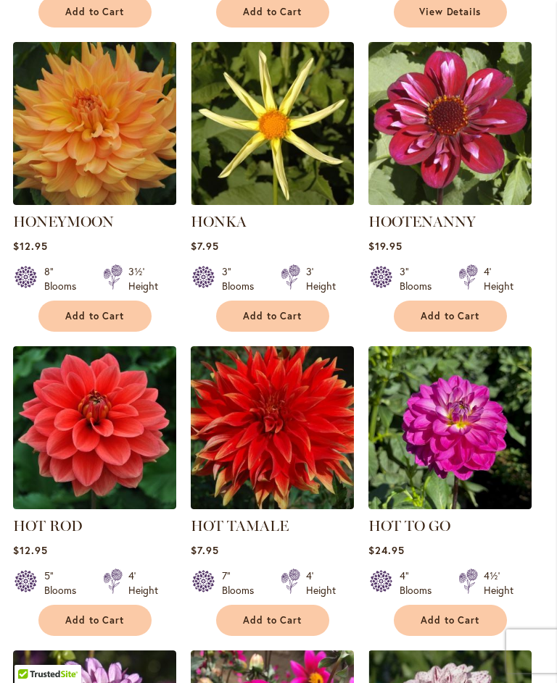
click at [56, 162] on img at bounding box center [94, 123] width 163 height 163
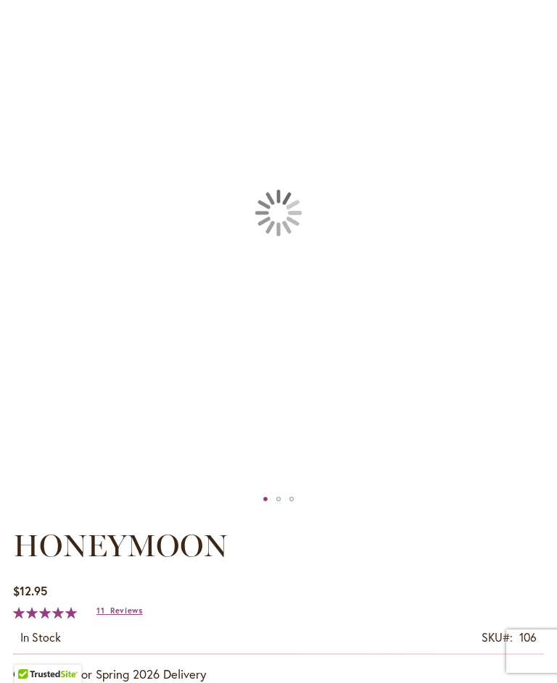
scroll to position [562, 0]
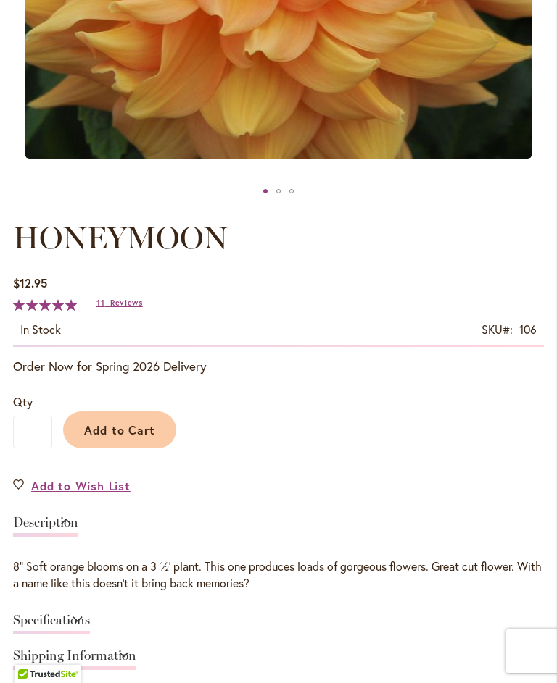
click at [120, 308] on span "Reviews" at bounding box center [126, 303] width 33 height 10
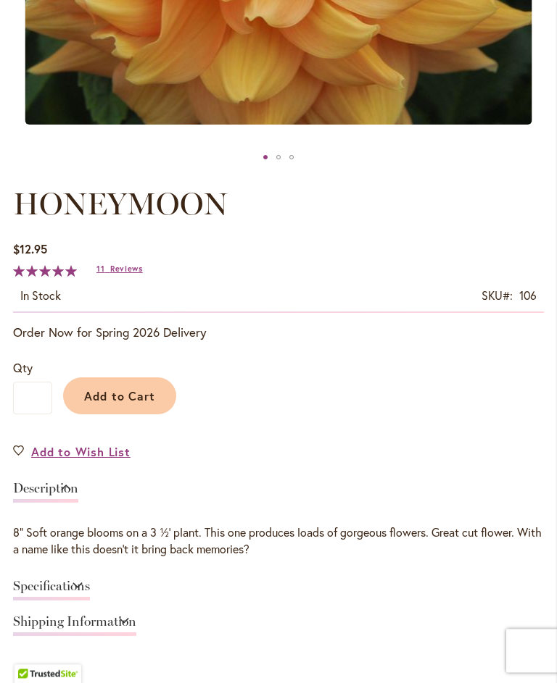
scroll to position [589, 0]
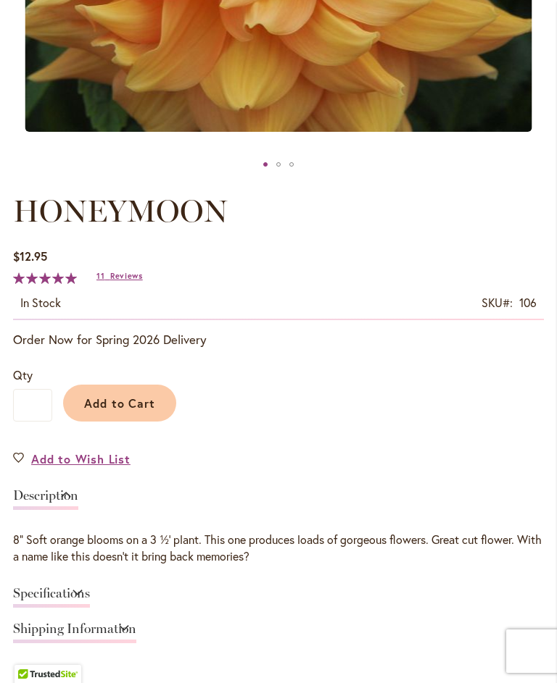
click at [122, 411] on span "Add to Cart" at bounding box center [120, 403] width 72 height 15
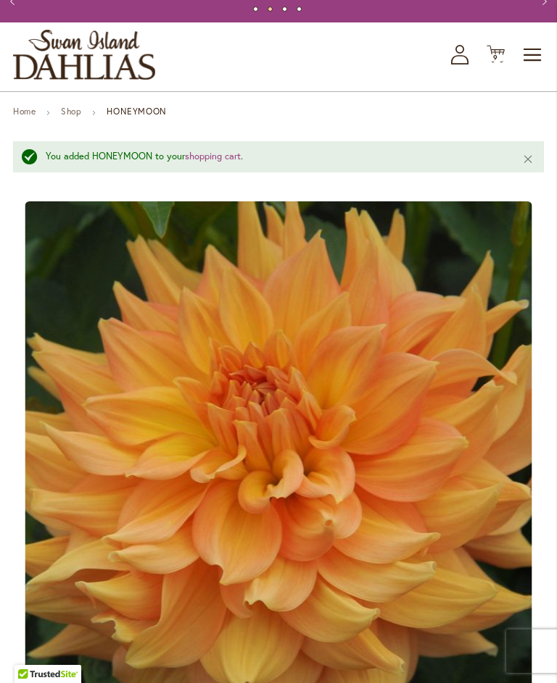
scroll to position [48, 0]
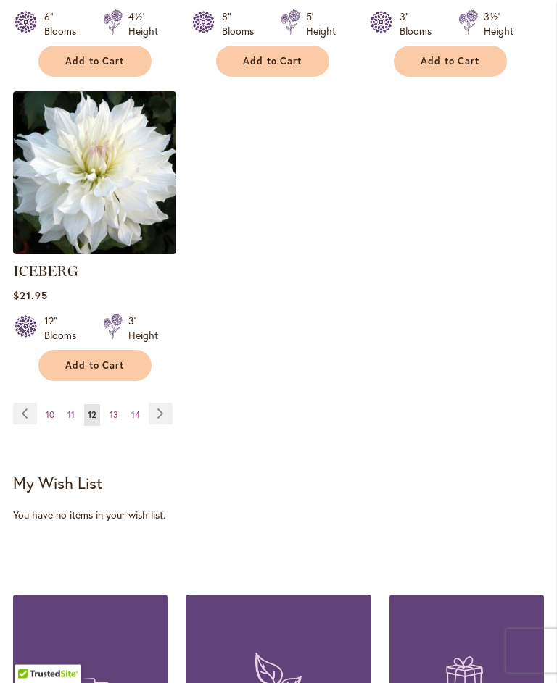
scroll to position [2044, 0]
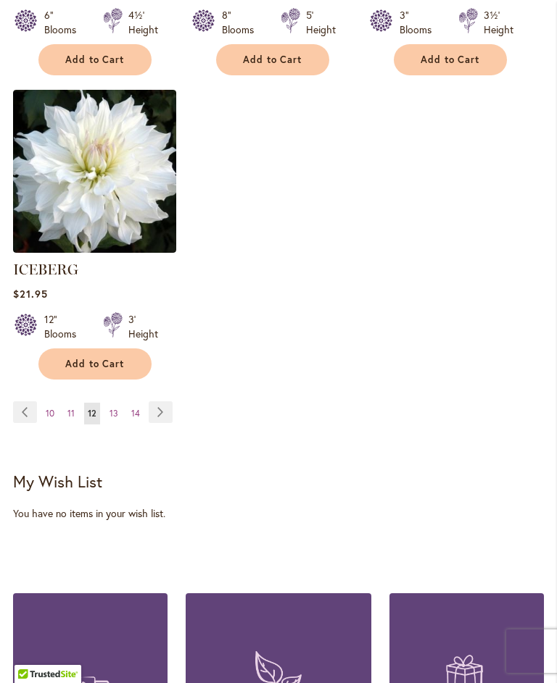
click at [108, 417] on link "Page 13" at bounding box center [114, 414] width 16 height 22
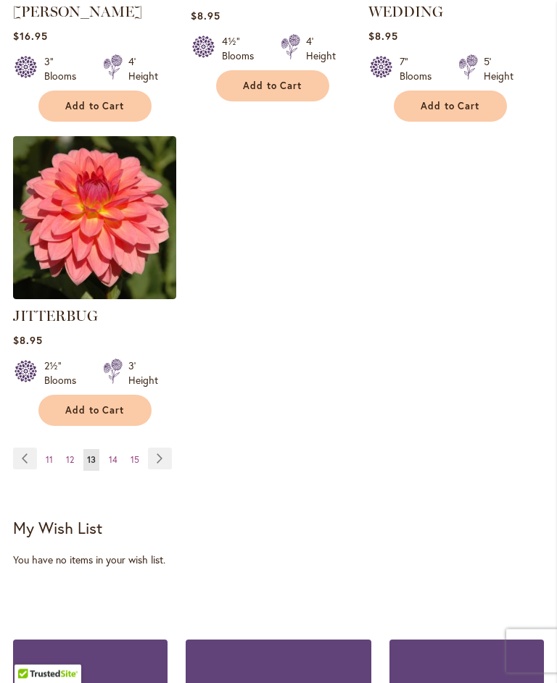
scroll to position [2032, 0]
click at [108, 449] on link "Page 14" at bounding box center [113, 460] width 16 height 22
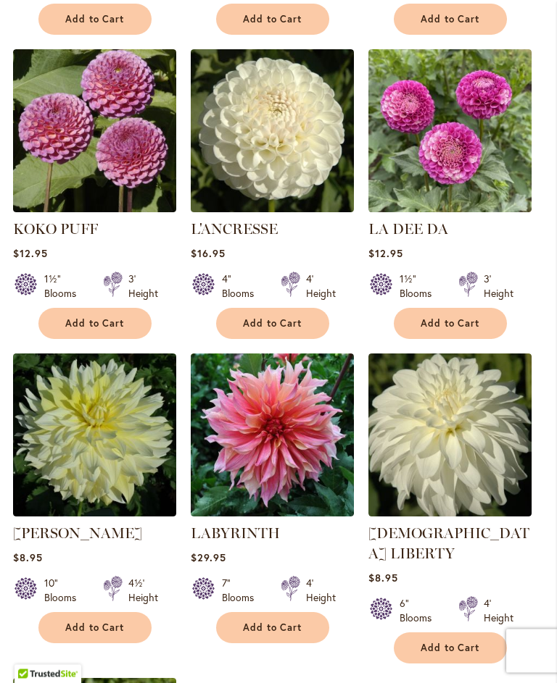
scroll to position [1460, 0]
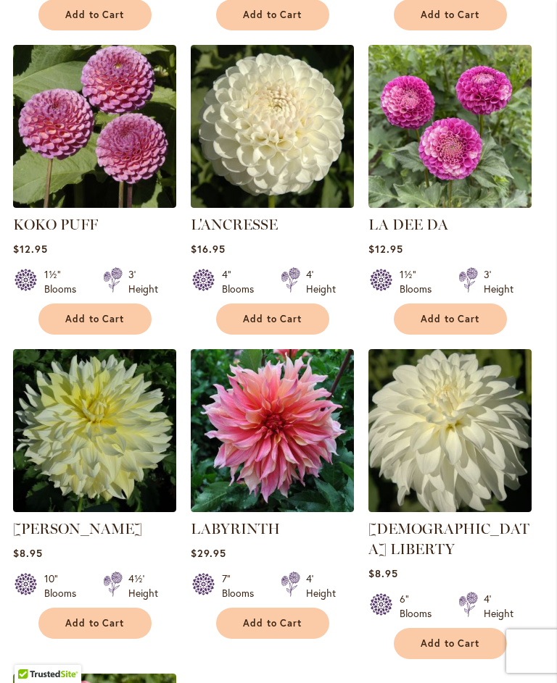
click at [459, 175] on img at bounding box center [449, 126] width 163 height 163
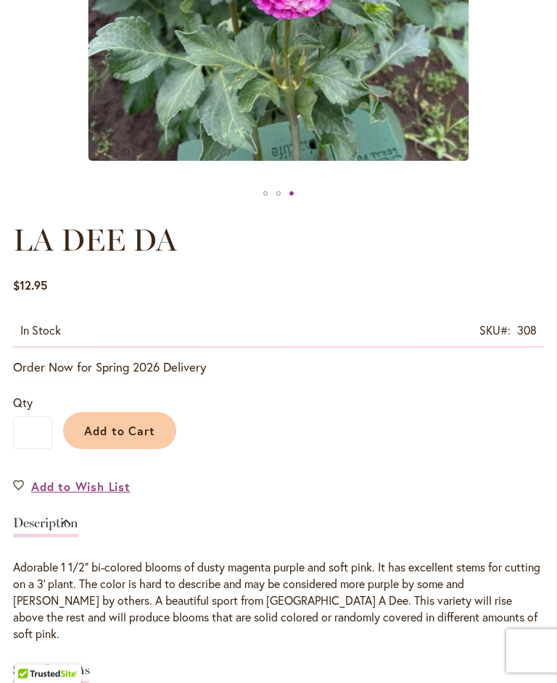
click at [122, 439] on span "Add to Cart" at bounding box center [120, 431] width 72 height 15
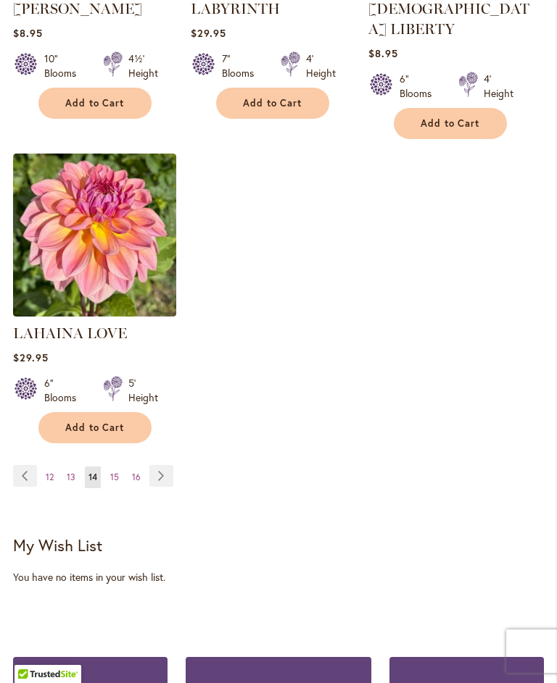
scroll to position [1982, 0]
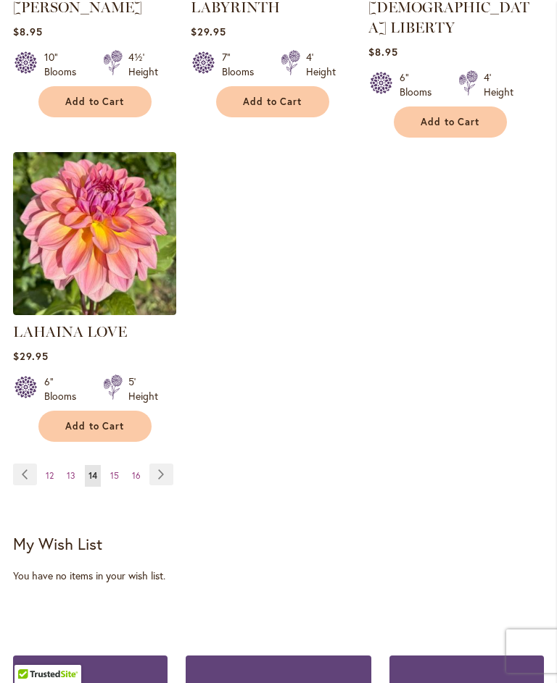
click at [109, 476] on link "Page 15" at bounding box center [115, 476] width 16 height 22
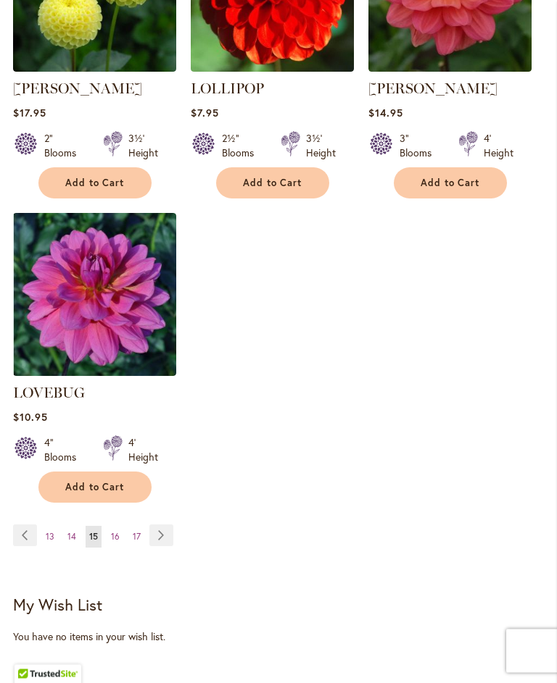
scroll to position [1941, 0]
click at [108, 526] on link "Page 16" at bounding box center [115, 537] width 16 height 22
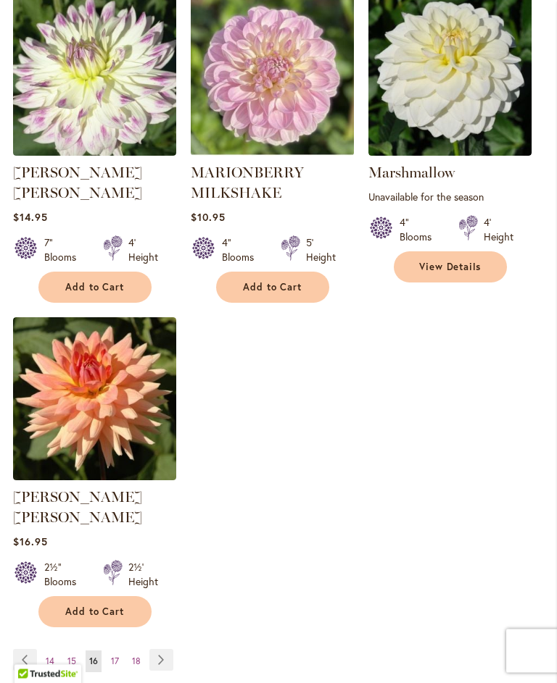
scroll to position [1837, 0]
click at [107, 651] on link "Page 17" at bounding box center [114, 662] width 15 height 22
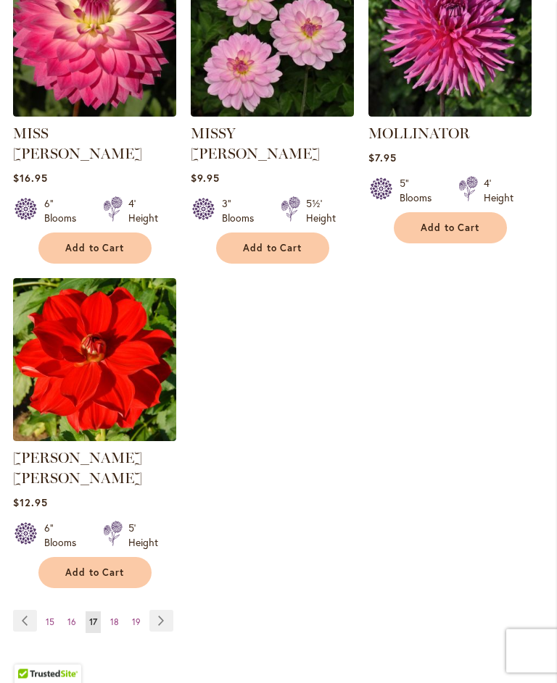
scroll to position [1855, 0]
click at [112, 617] on span "18" at bounding box center [114, 622] width 9 height 11
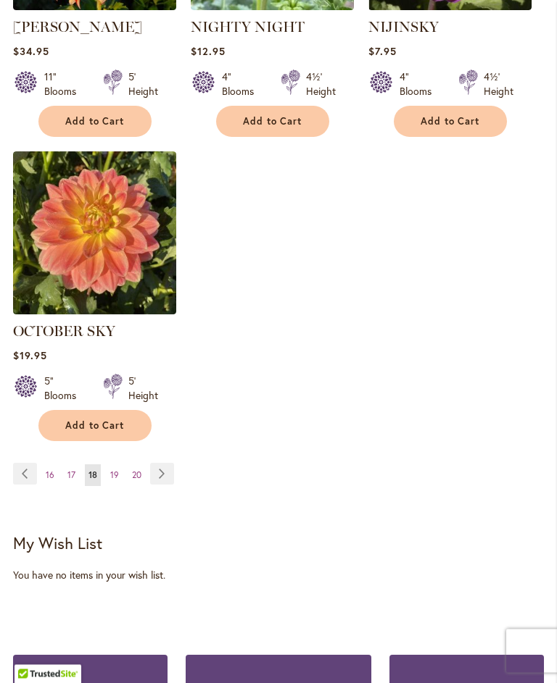
scroll to position [1976, 0]
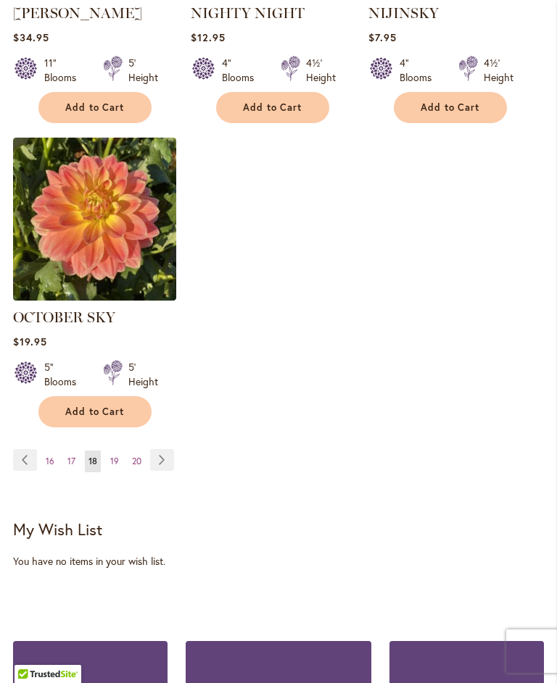
click at [112, 467] on span "19" at bounding box center [114, 461] width 9 height 11
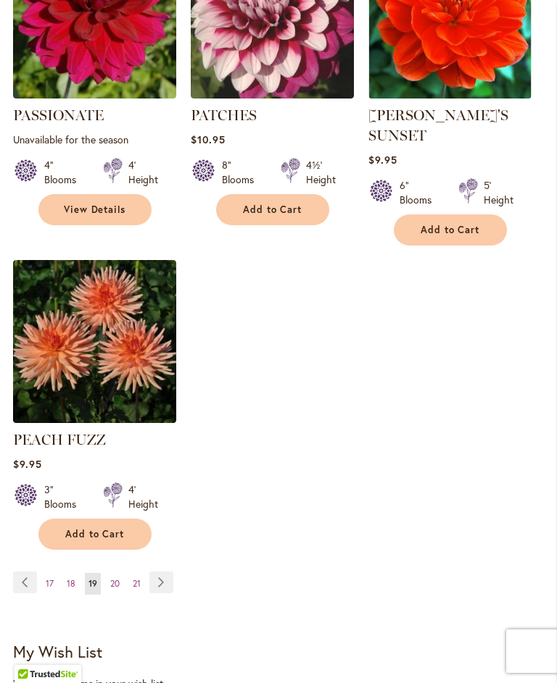
scroll to position [1909, 0]
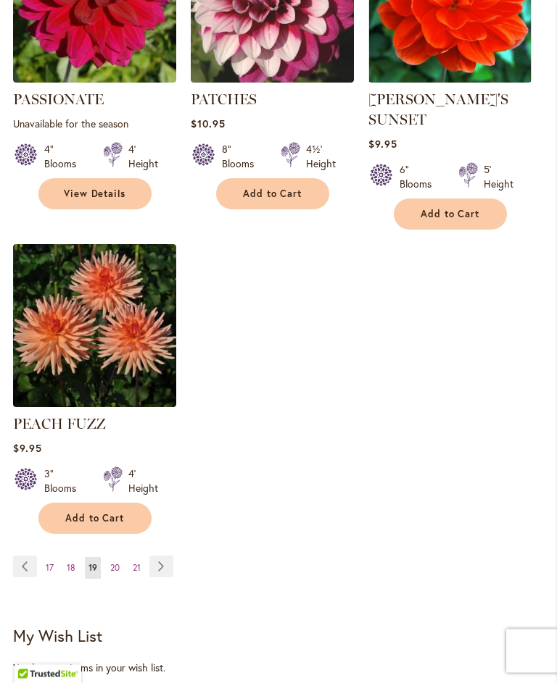
click at [112, 567] on span "20" at bounding box center [114, 568] width 9 height 11
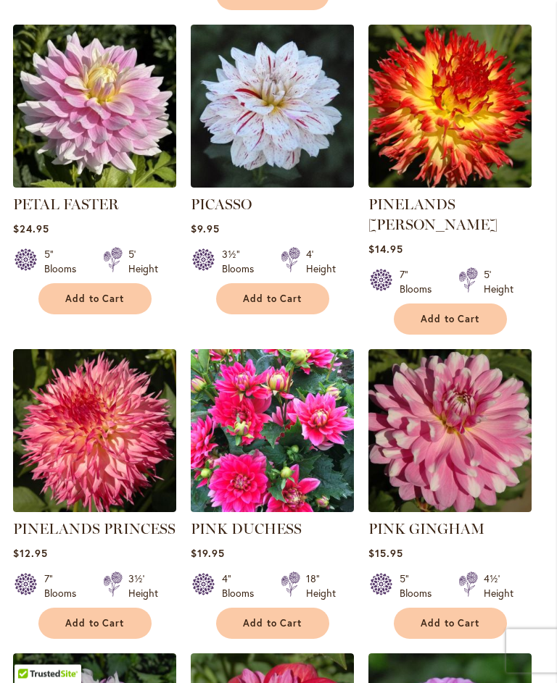
scroll to position [1216, 0]
click at [225, 441] on img at bounding box center [272, 430] width 163 height 163
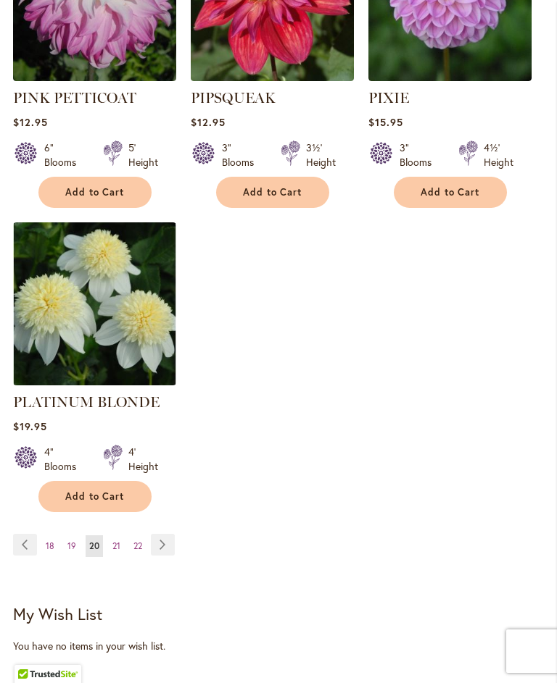
scroll to position [1955, 0]
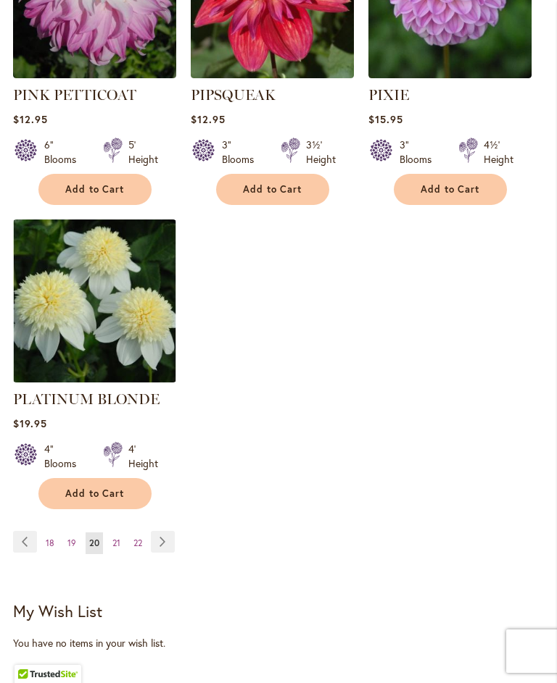
click at [113, 538] on span "21" at bounding box center [116, 543] width 8 height 11
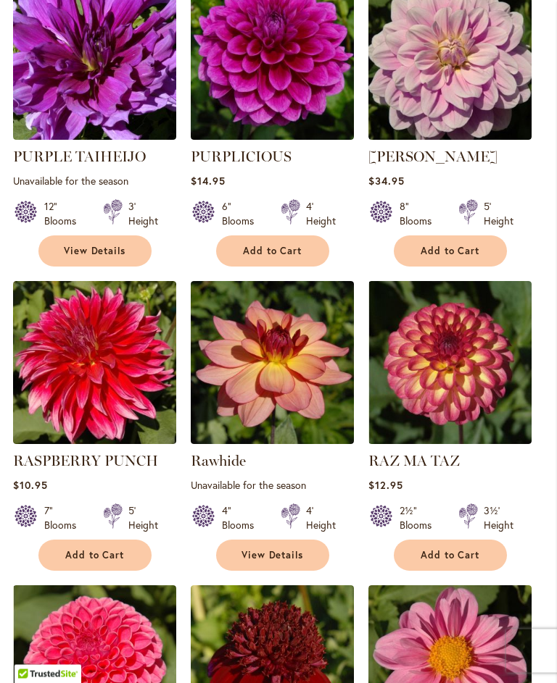
scroll to position [1244, 0]
click at [464, 402] on img at bounding box center [449, 362] width 163 height 163
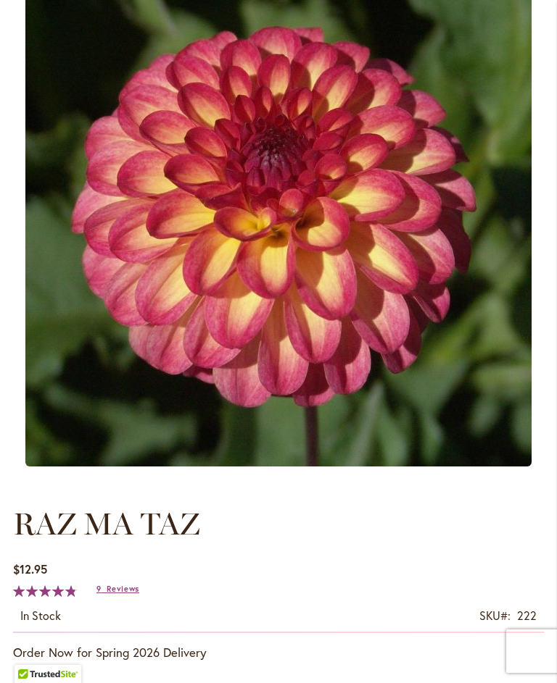
scroll to position [370, 0]
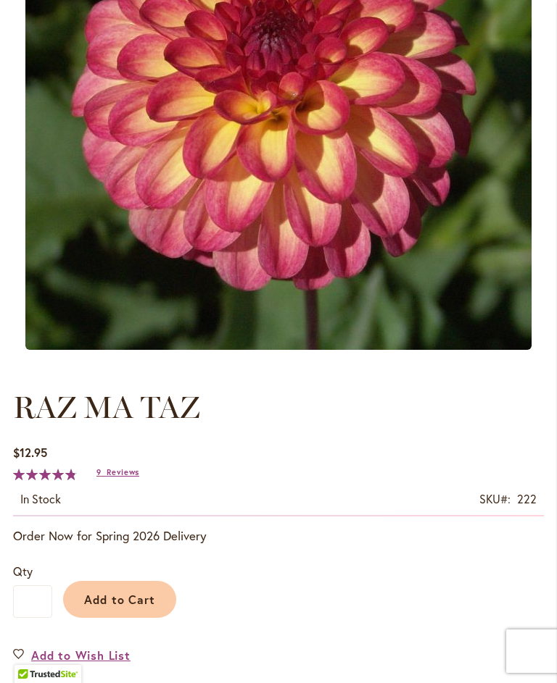
click at [125, 478] on span "Reviews" at bounding box center [123, 472] width 33 height 10
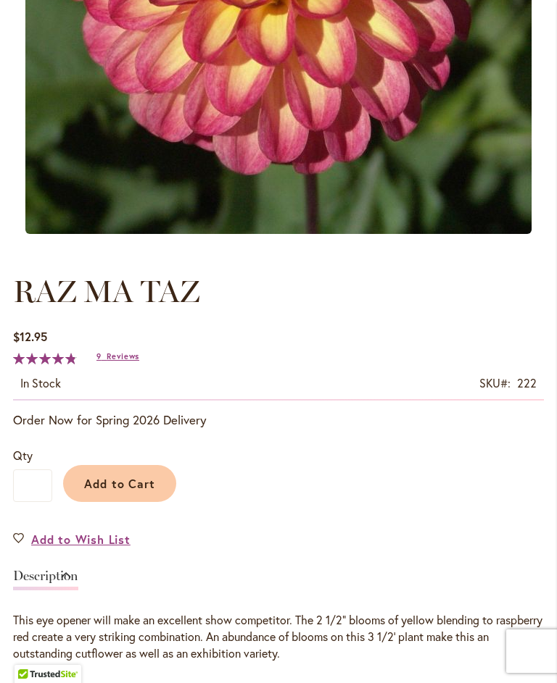
scroll to position [480, 0]
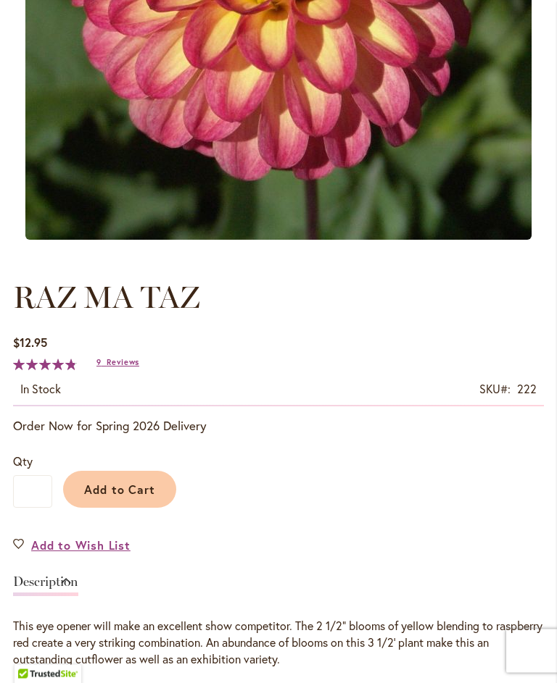
click at [135, 495] on span "Add to Cart" at bounding box center [120, 490] width 72 height 15
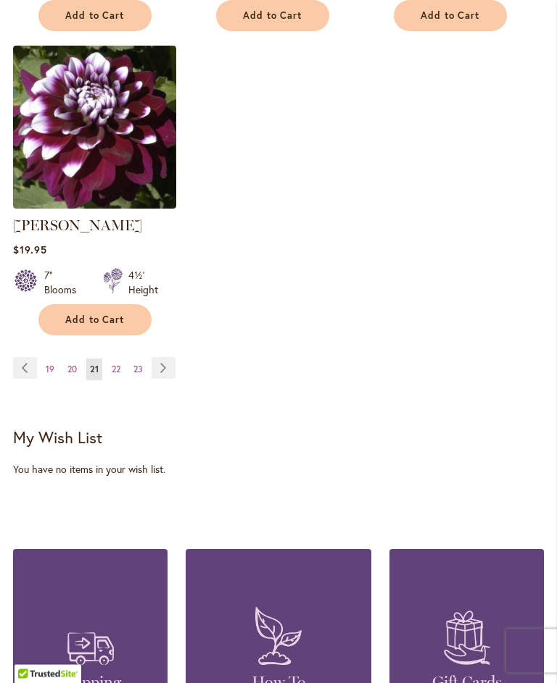
scroll to position [2092, 0]
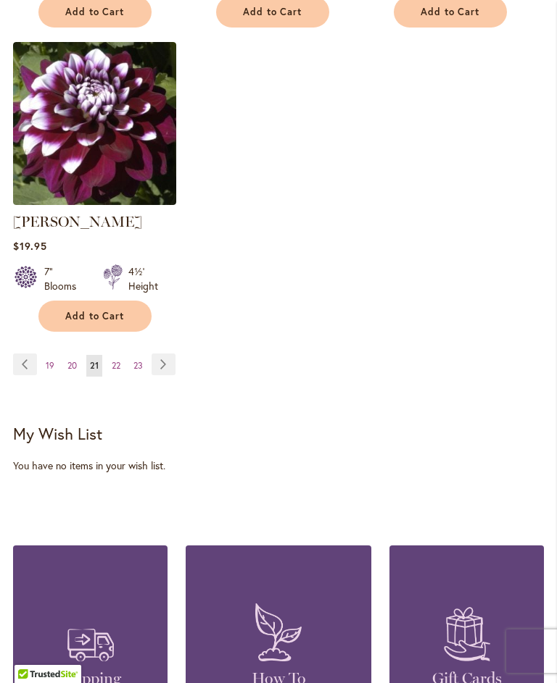
click at [112, 371] on span "22" at bounding box center [116, 365] width 9 height 11
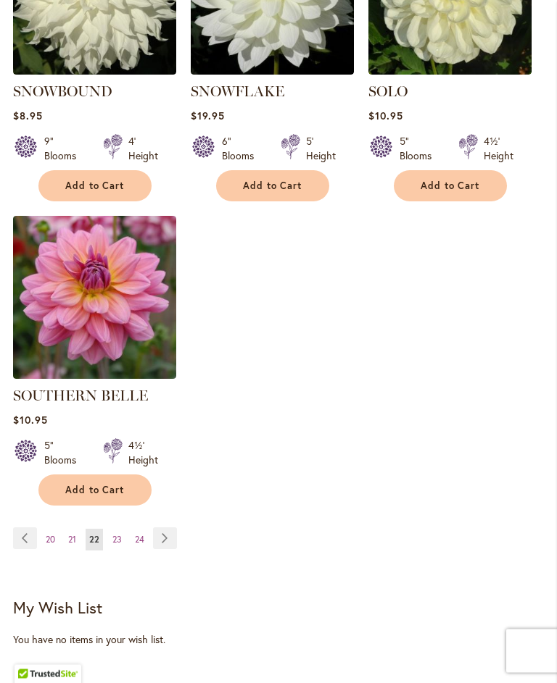
scroll to position [1918, 0]
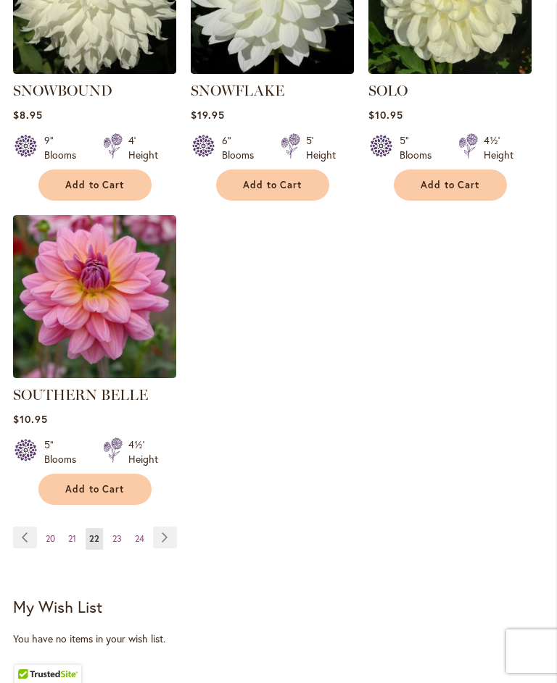
click at [117, 540] on link "Page 23" at bounding box center [117, 539] width 17 height 22
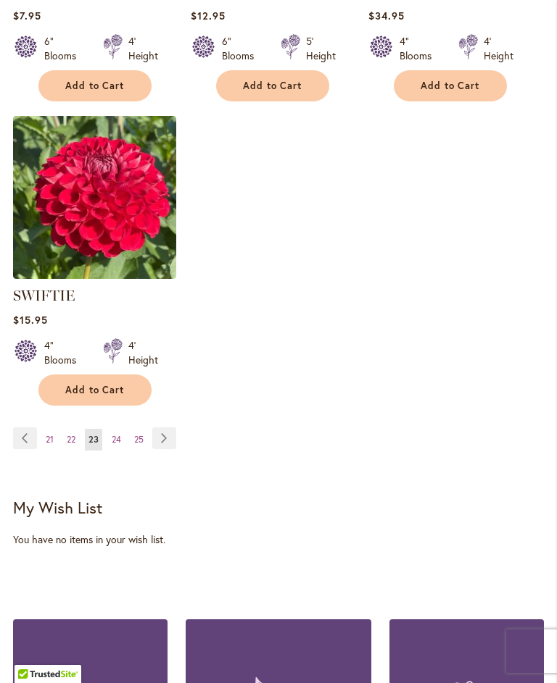
scroll to position [2052, 0]
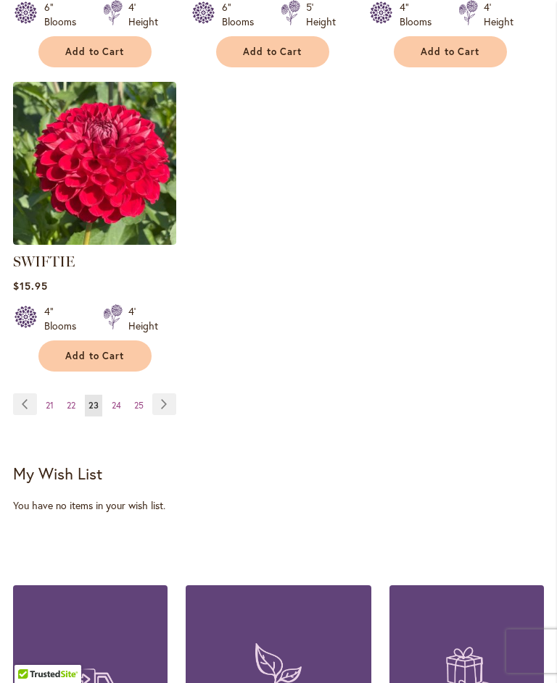
click at [115, 411] on span "24" at bounding box center [116, 405] width 9 height 11
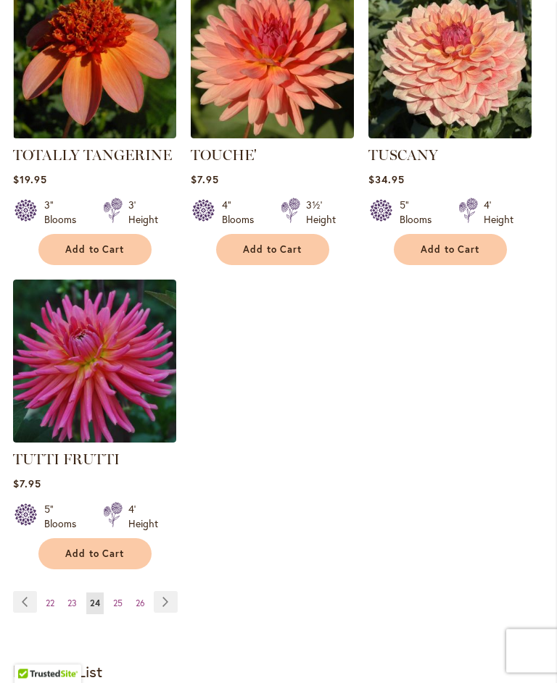
scroll to position [1914, 0]
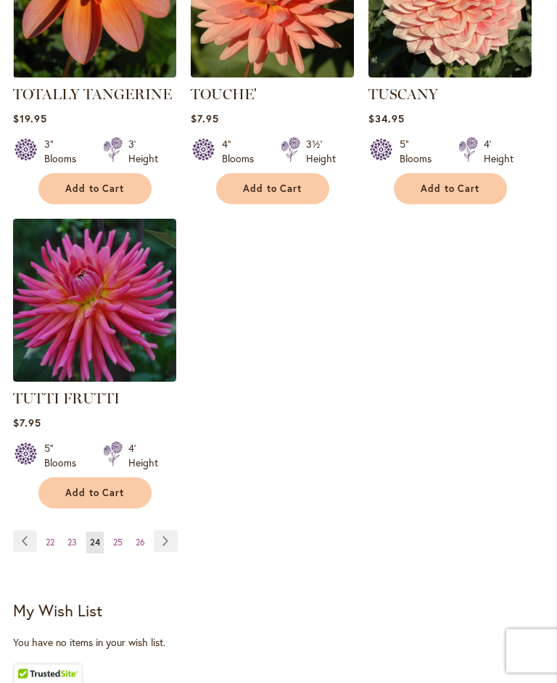
click at [119, 539] on span "25" at bounding box center [117, 543] width 9 height 11
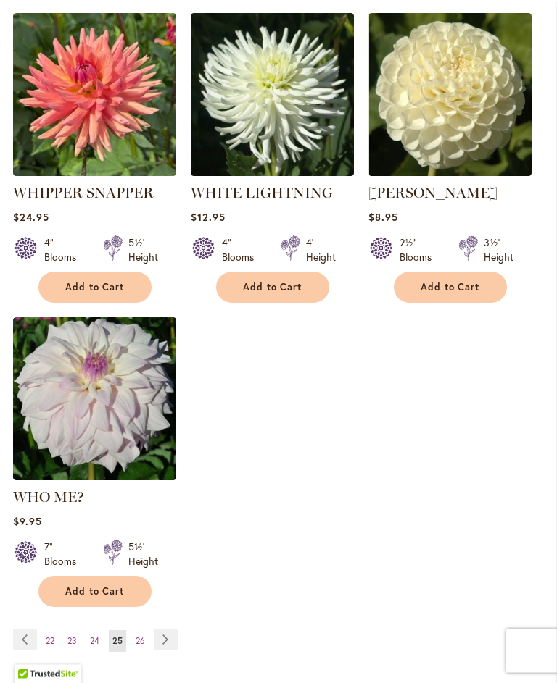
scroll to position [1816, 0]
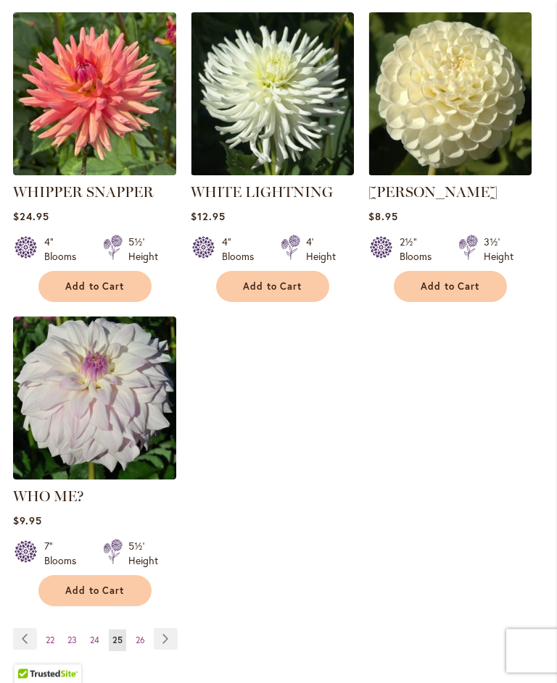
click at [139, 640] on span "26" at bounding box center [140, 641] width 9 height 11
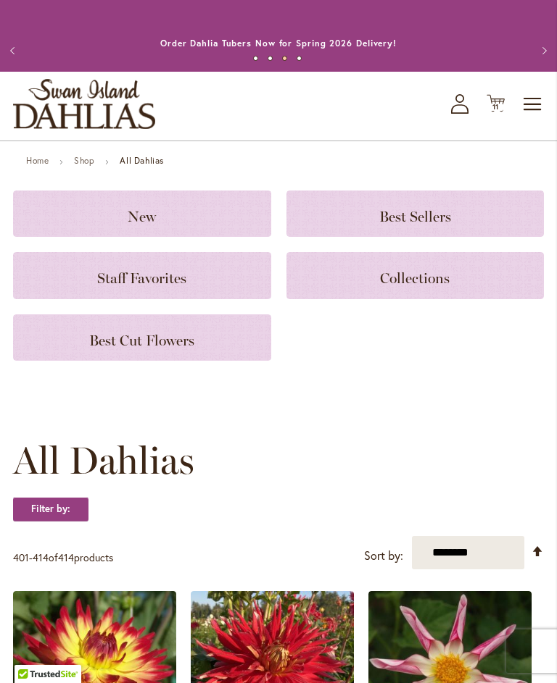
click at [496, 112] on span "11" at bounding box center [495, 106] width 7 height 9
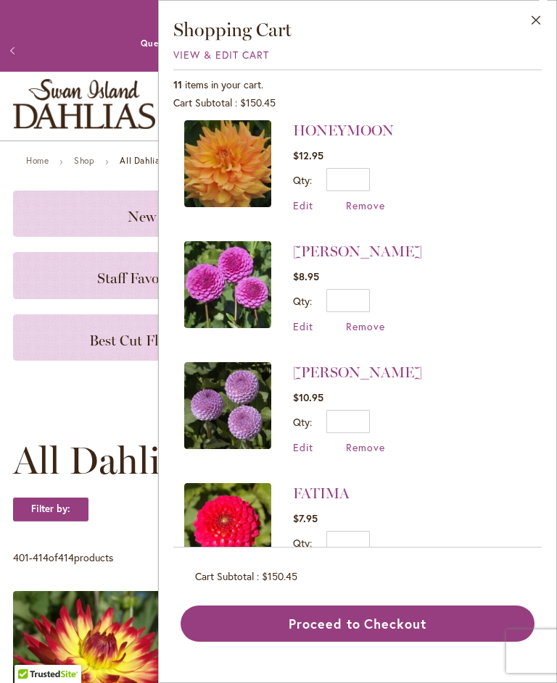
scroll to position [231, 0]
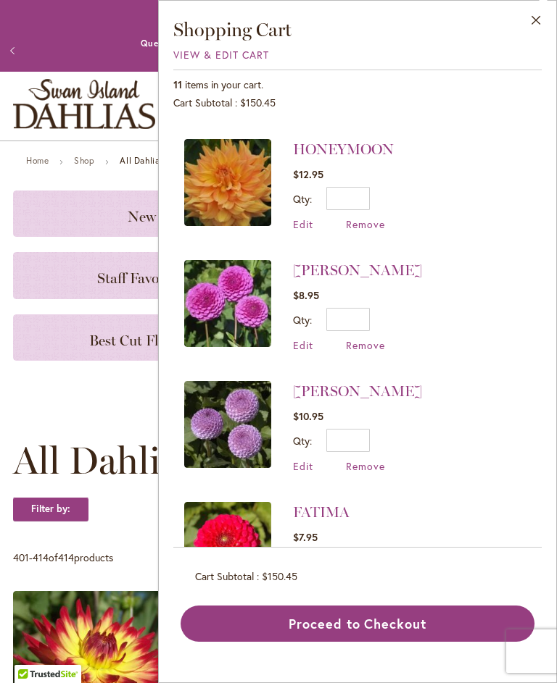
click at [303, 349] on span "Edit" at bounding box center [303, 345] width 20 height 14
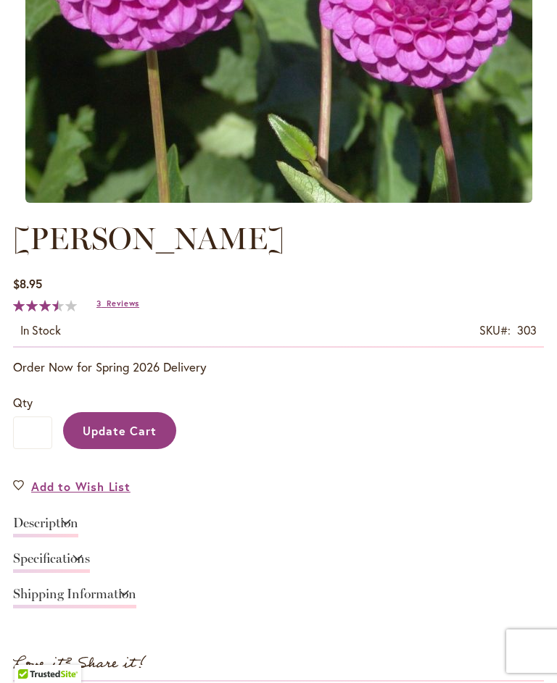
type input "*"
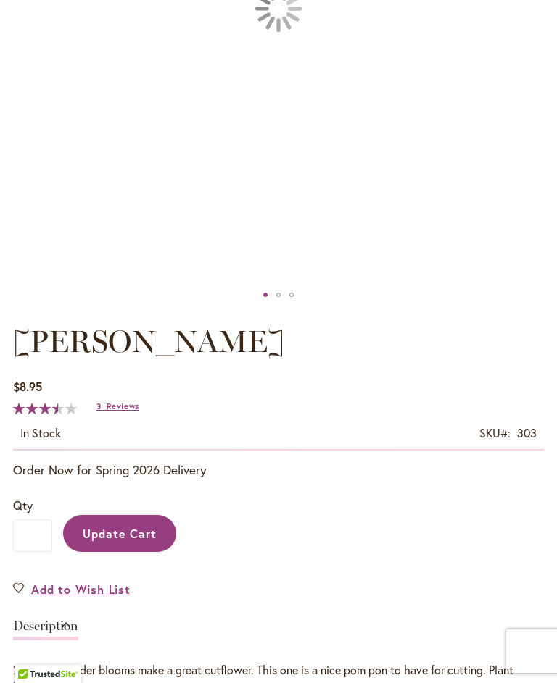
scroll to position [465, 0]
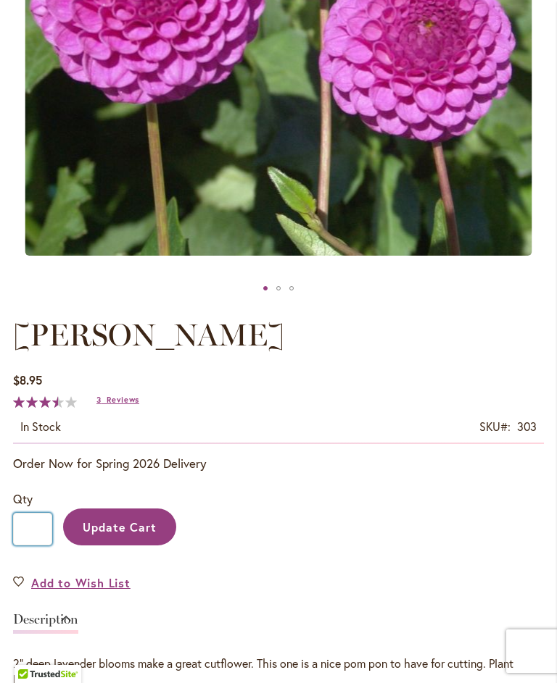
click at [36, 544] on input "*" at bounding box center [32, 529] width 39 height 33
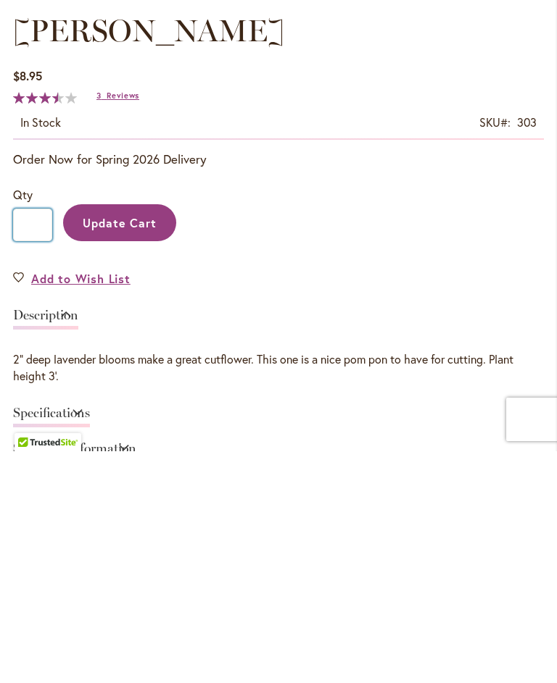
type input "*"
click at [115, 447] on span "Update Cart" at bounding box center [120, 454] width 75 height 15
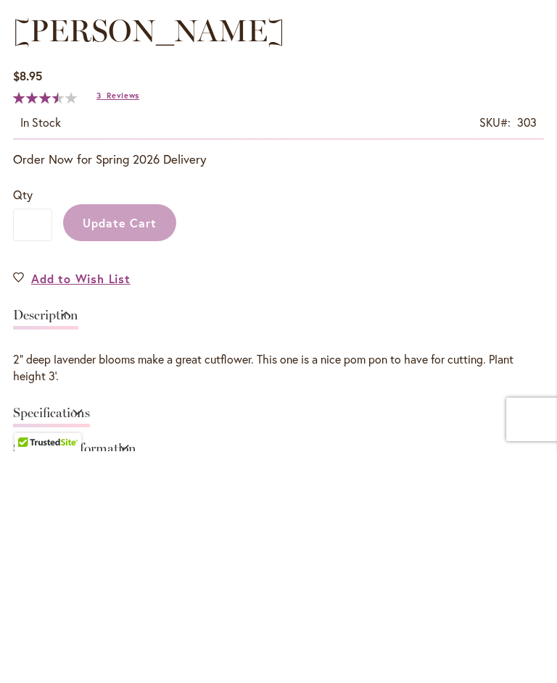
scroll to position [770, 0]
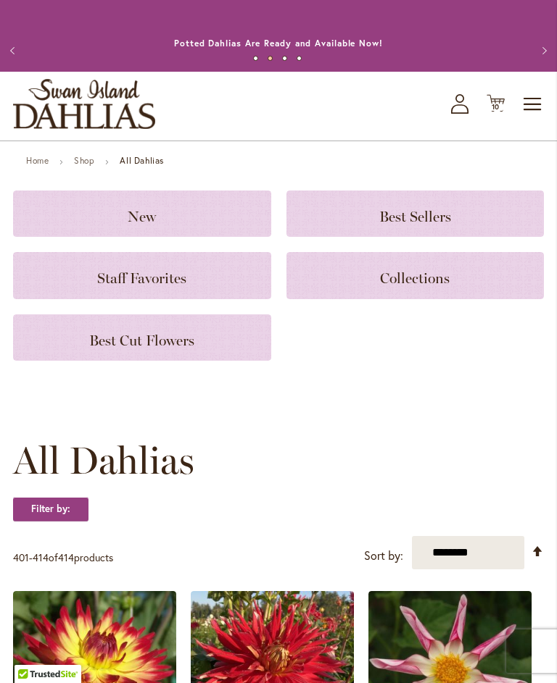
click at [494, 105] on div "Toggle Nav Shop All Shop Dahlia Tubers Collections Fresh Cut Dahlias Gardening …" at bounding box center [278, 106] width 557 height 69
click at [499, 112] on icon at bounding box center [495, 103] width 18 height 17
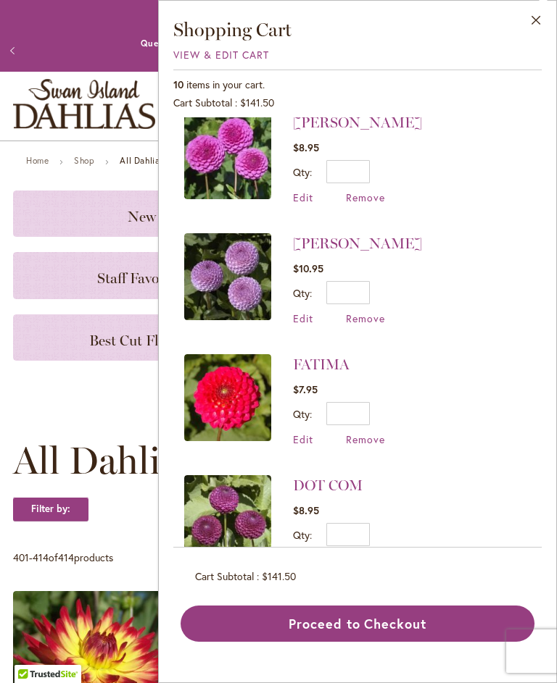
scroll to position [380, 0]
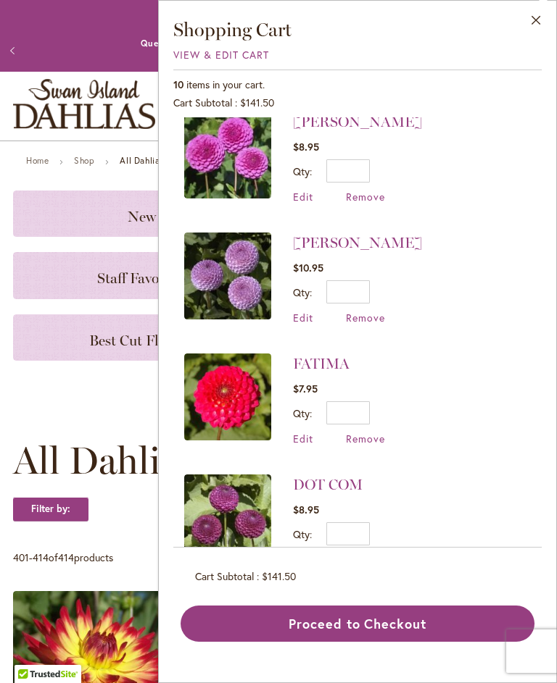
click at [367, 324] on span "Remove" at bounding box center [365, 318] width 39 height 14
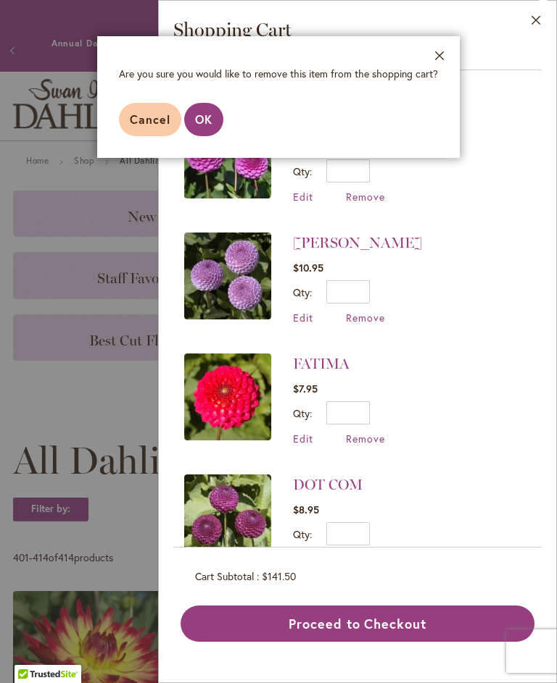
click at [201, 125] on span "OK" at bounding box center [203, 119] width 17 height 15
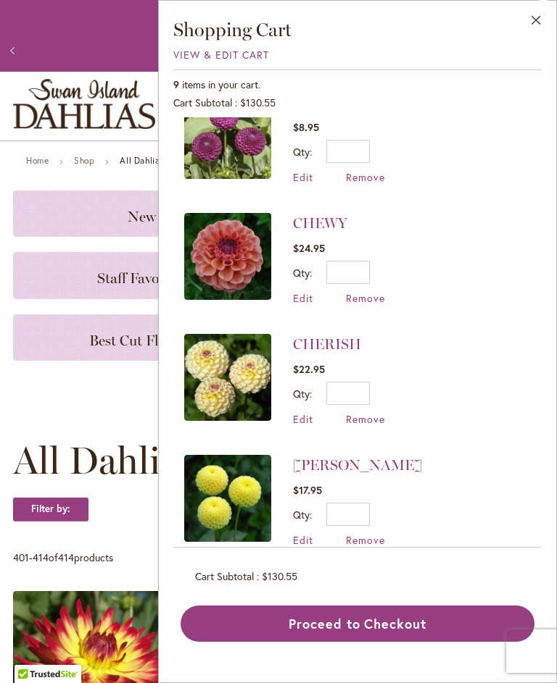
scroll to position [641, 0]
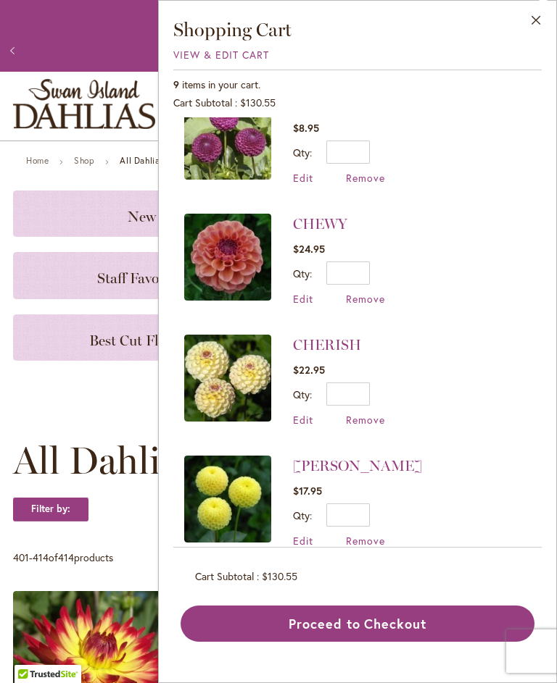
click at [363, 546] on span "Remove" at bounding box center [365, 541] width 39 height 14
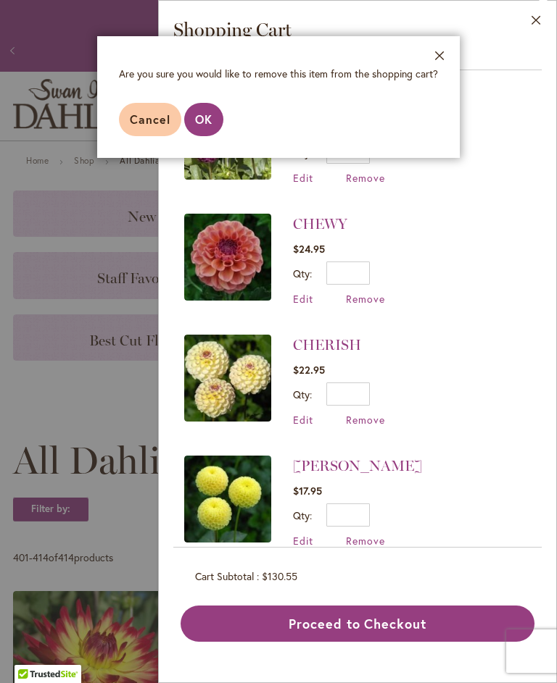
click at [207, 122] on span "OK" at bounding box center [203, 119] width 17 height 15
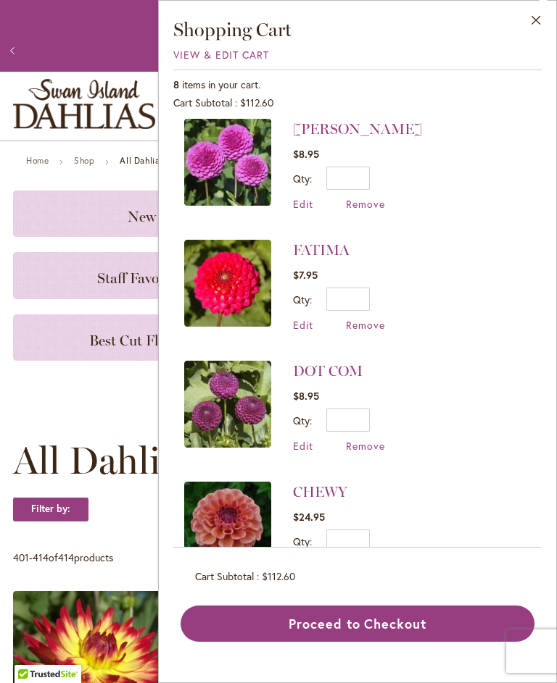
scroll to position [373, 0]
click at [360, 452] on span "Remove" at bounding box center [365, 446] width 39 height 14
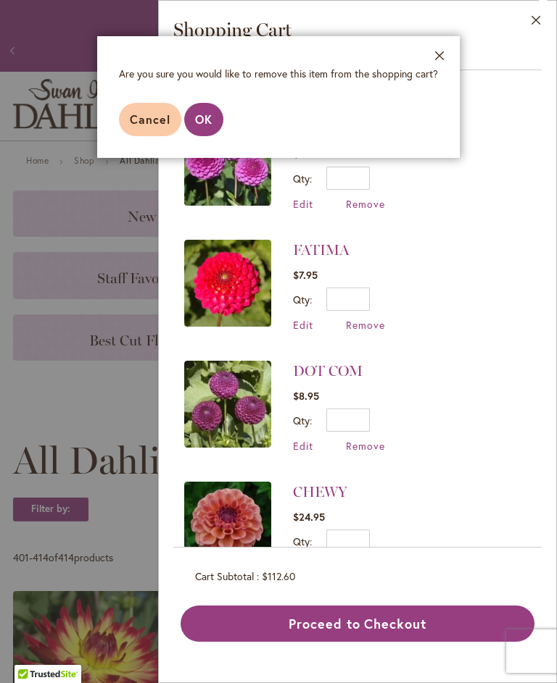
click at [203, 121] on span "OK" at bounding box center [203, 119] width 17 height 15
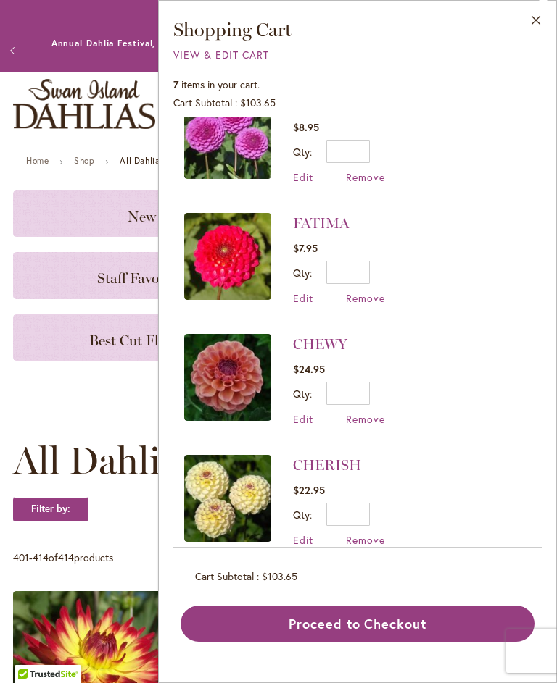
scroll to position [399, 0]
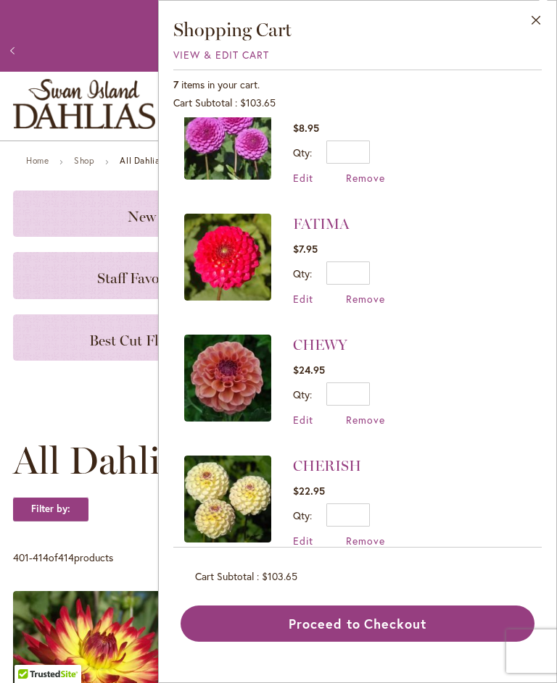
click at [358, 302] on span "Remove" at bounding box center [365, 299] width 39 height 14
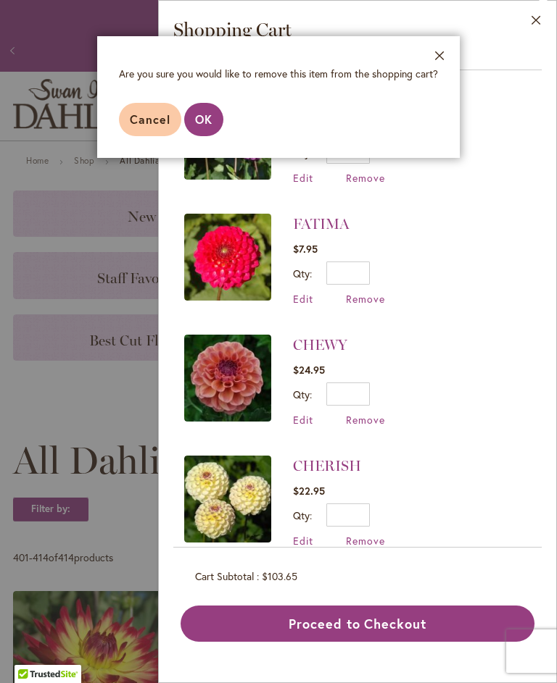
click at [204, 116] on span "OK" at bounding box center [203, 119] width 17 height 15
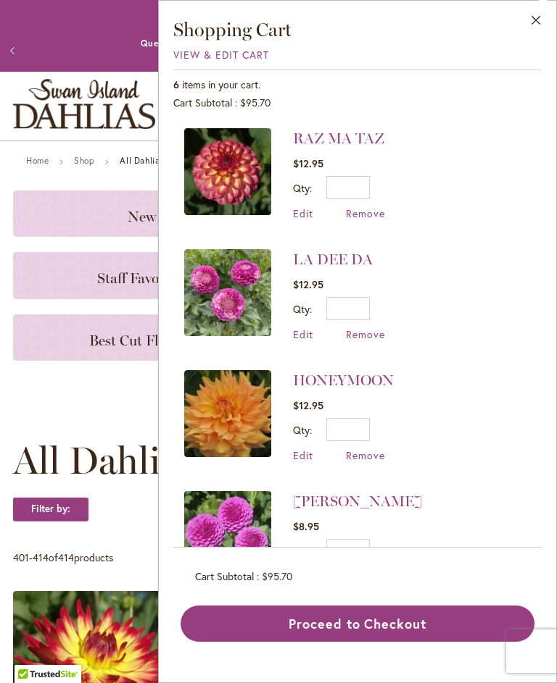
scroll to position [0, 0]
click at [369, 338] on span "Remove" at bounding box center [365, 335] width 39 height 14
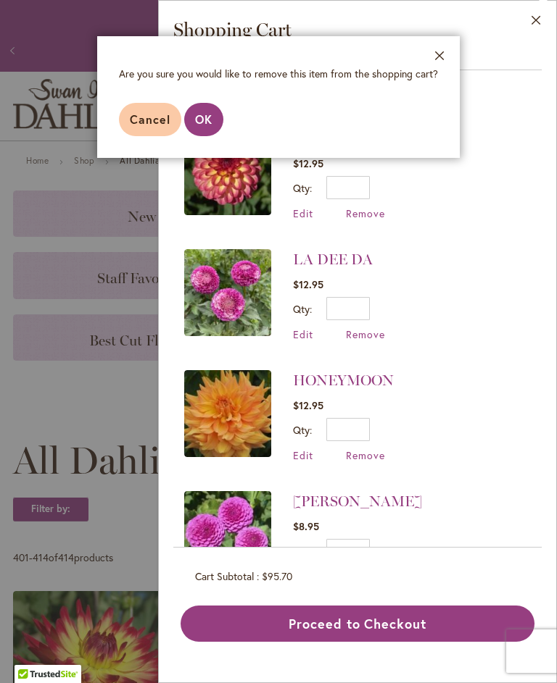
click at [204, 110] on button "OK" at bounding box center [203, 119] width 39 height 33
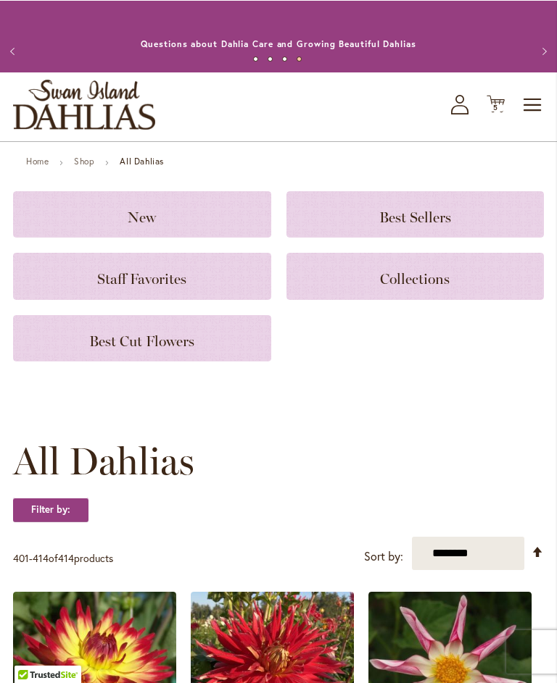
click at [540, 54] on button "Next" at bounding box center [542, 50] width 29 height 29
click at [539, 57] on button "Next" at bounding box center [542, 50] width 29 height 29
click at [539, 55] on button "Next" at bounding box center [542, 50] width 29 height 29
click at [540, 55] on button "Next" at bounding box center [542, 50] width 29 height 29
click at [536, 119] on span "Toggle Nav" at bounding box center [533, 104] width 22 height 29
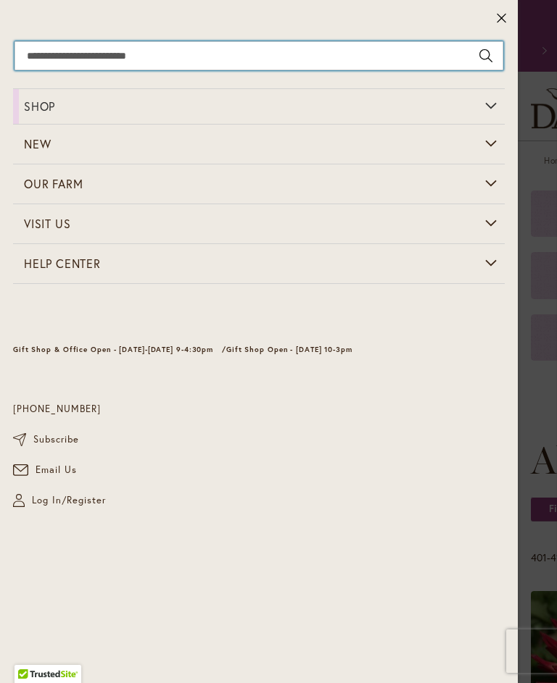
click at [46, 57] on input "Search" at bounding box center [258, 55] width 488 height 29
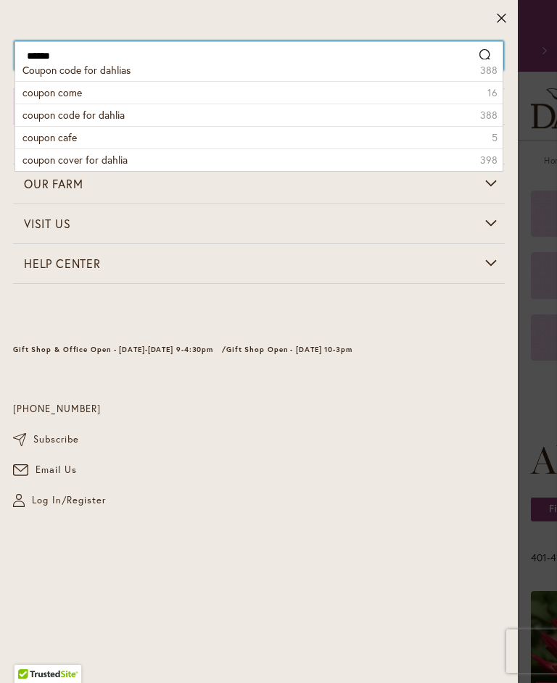
type input "*******"
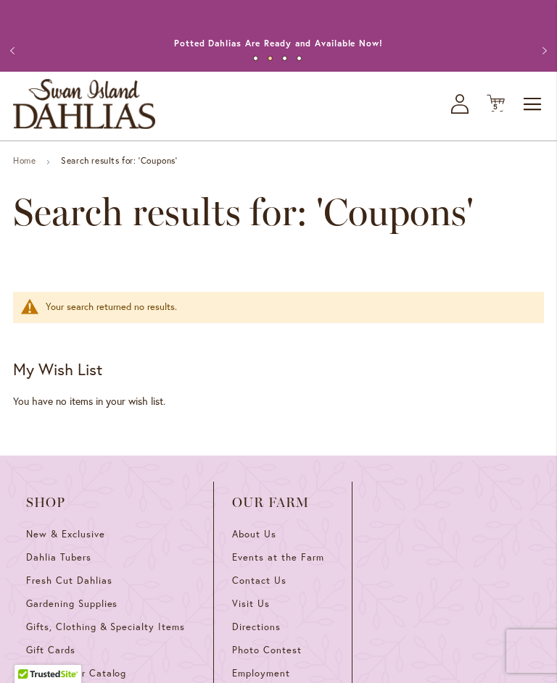
click at [527, 119] on span "Toggle Nav" at bounding box center [533, 104] width 22 height 29
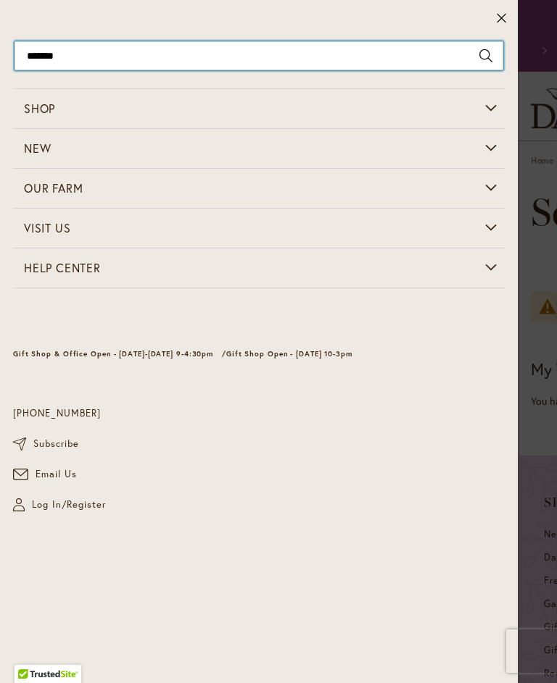
click at [91, 57] on input "*******" at bounding box center [258, 55] width 488 height 29
type input "*"
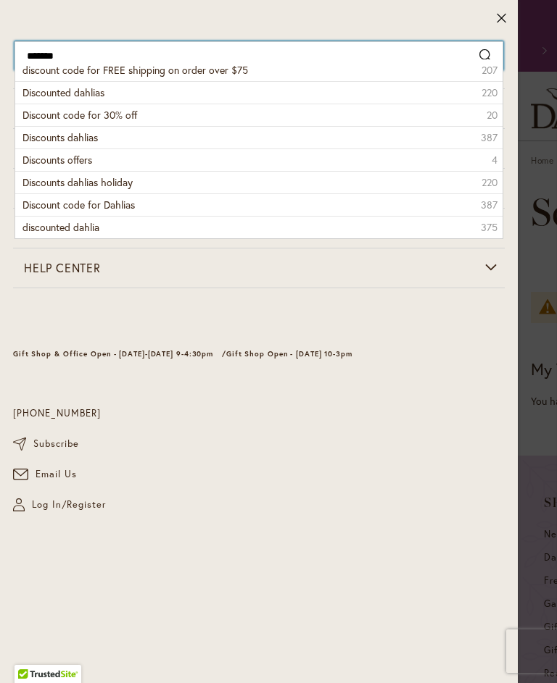
type input "********"
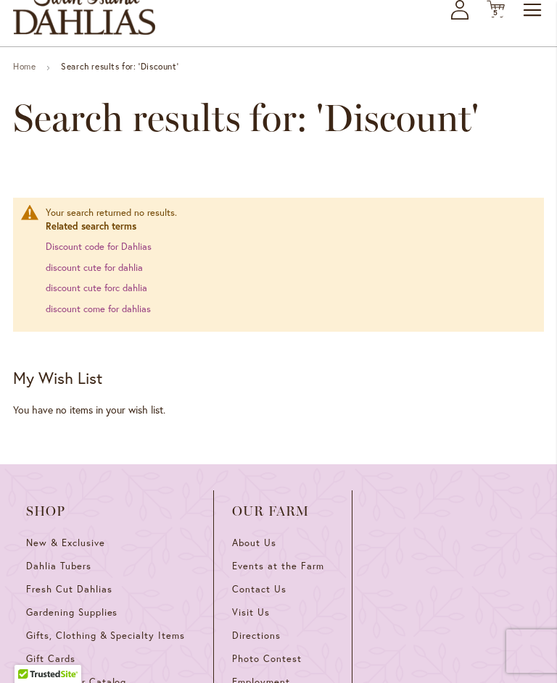
scroll to position [93, 0]
click at [92, 254] on link "Discount code for Dahlias" at bounding box center [99, 247] width 106 height 12
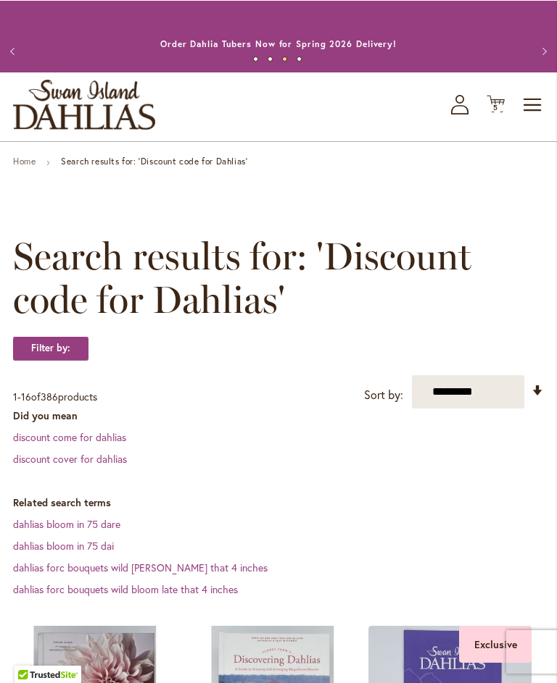
click at [538, 119] on span "Toggle Nav" at bounding box center [533, 104] width 22 height 29
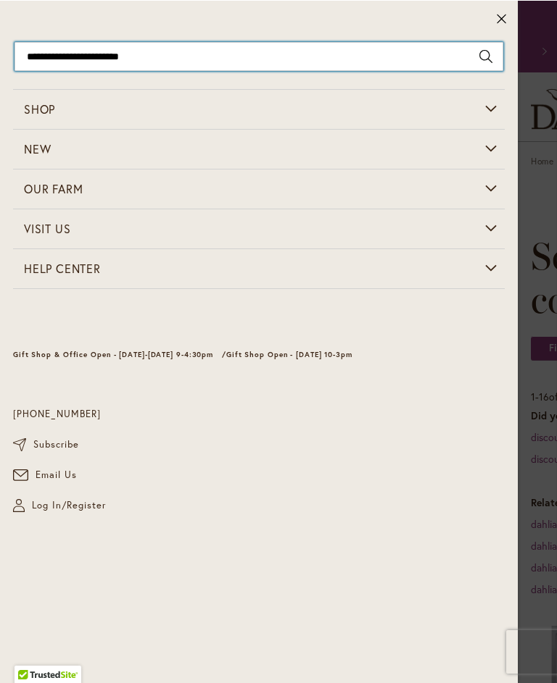
click at [171, 58] on input "**********" at bounding box center [258, 55] width 488 height 29
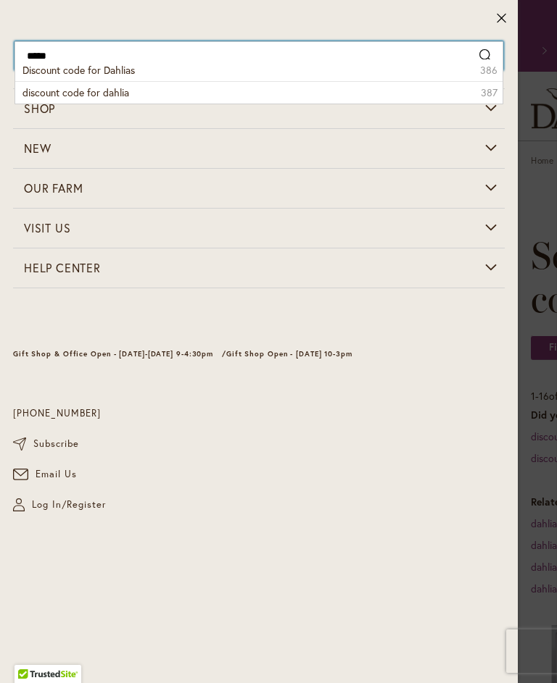
type input "****"
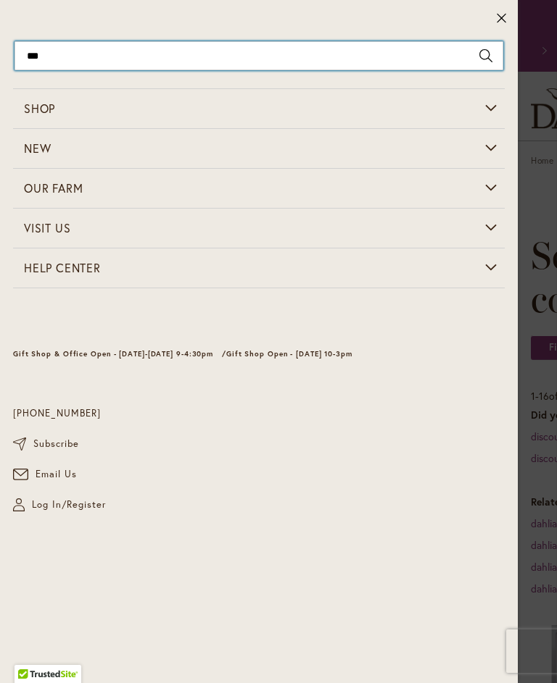
type input "****"
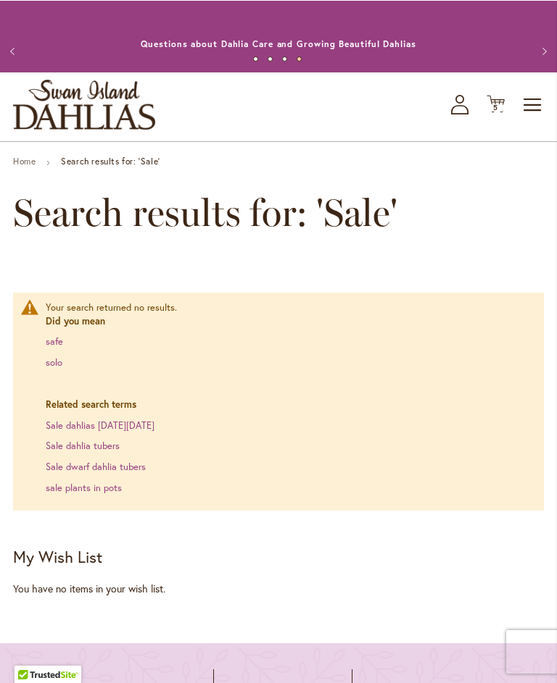
click at [499, 112] on icon at bounding box center [495, 103] width 18 height 17
